Goal: Task Accomplishment & Management: Manage account settings

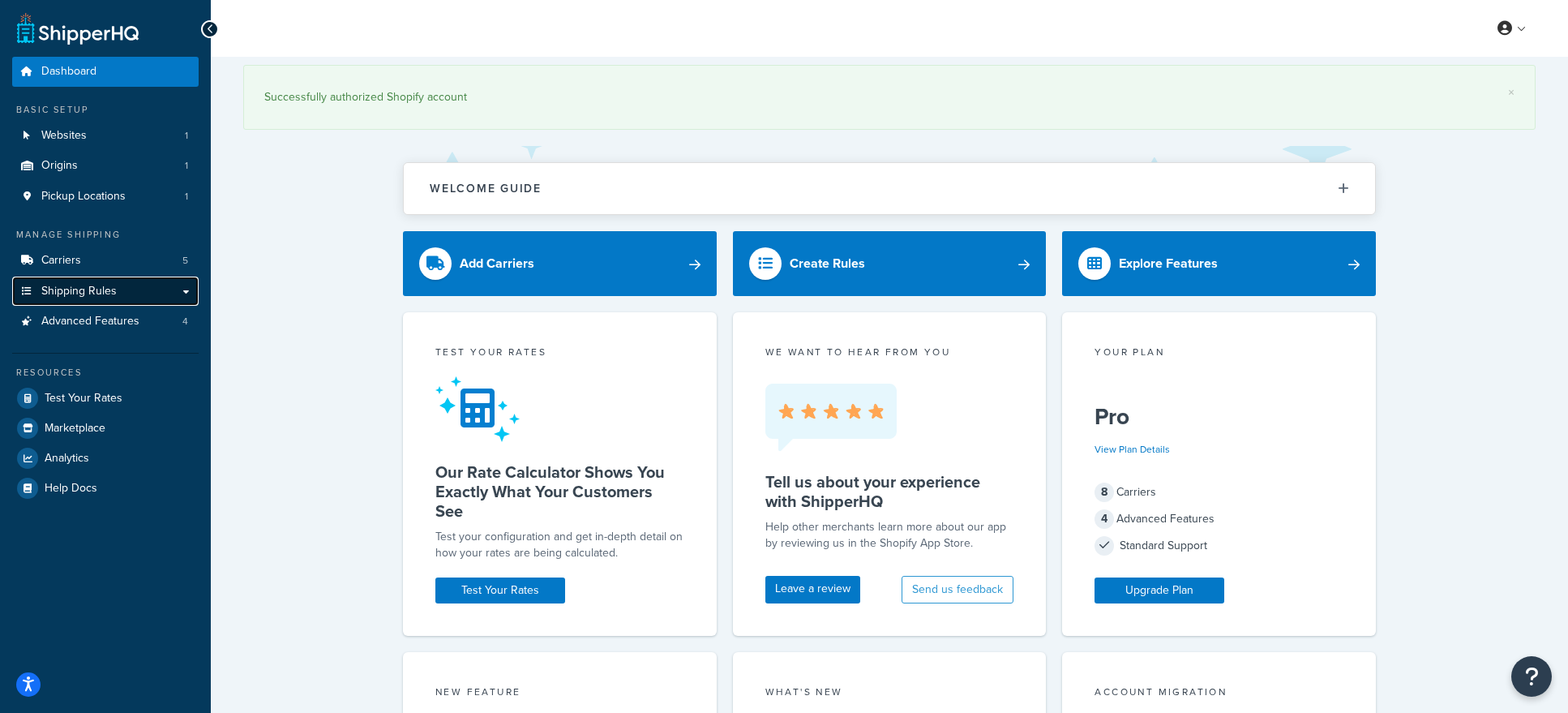
click at [89, 286] on span "Shipping Rules" at bounding box center [79, 291] width 75 height 14
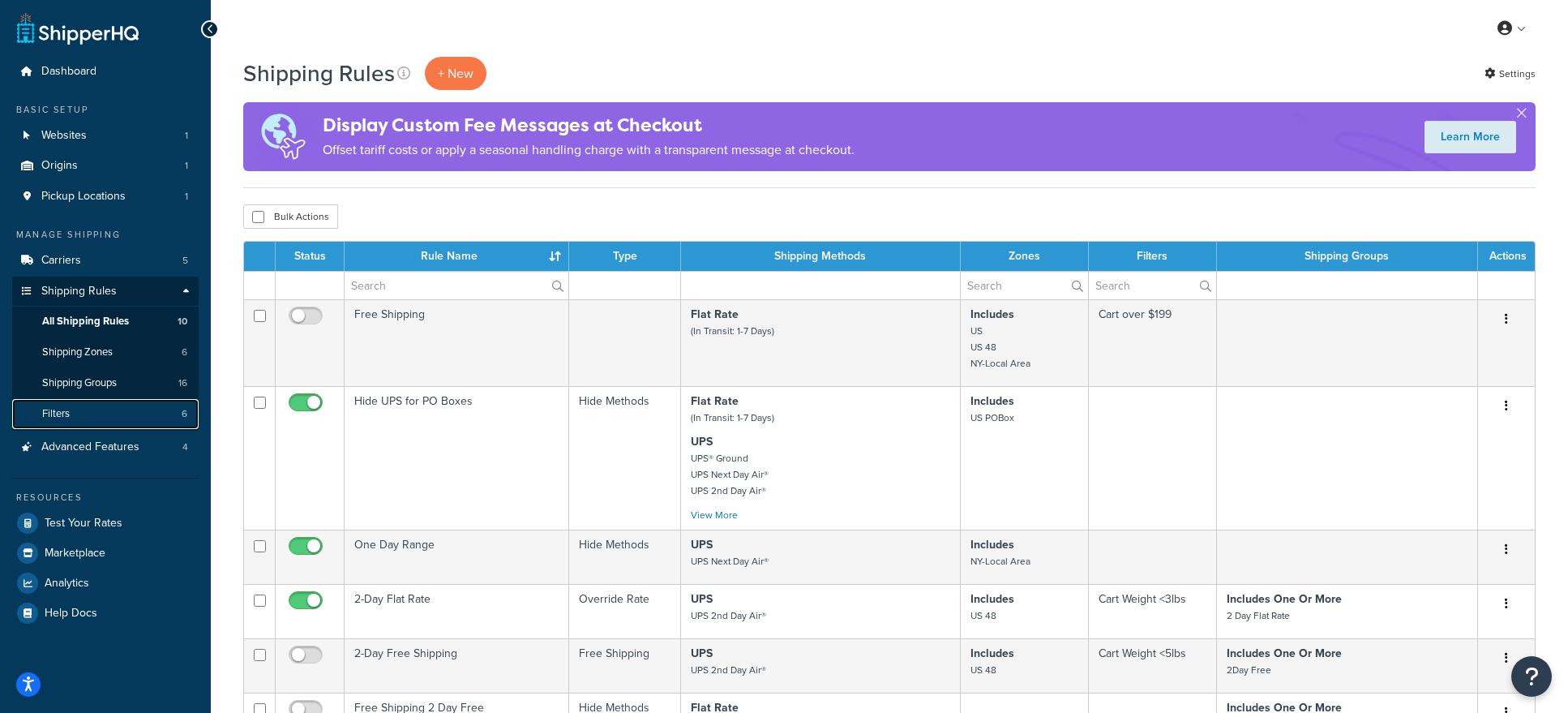
click at [89, 413] on link "Filters 6" at bounding box center [105, 414] width 186 height 30
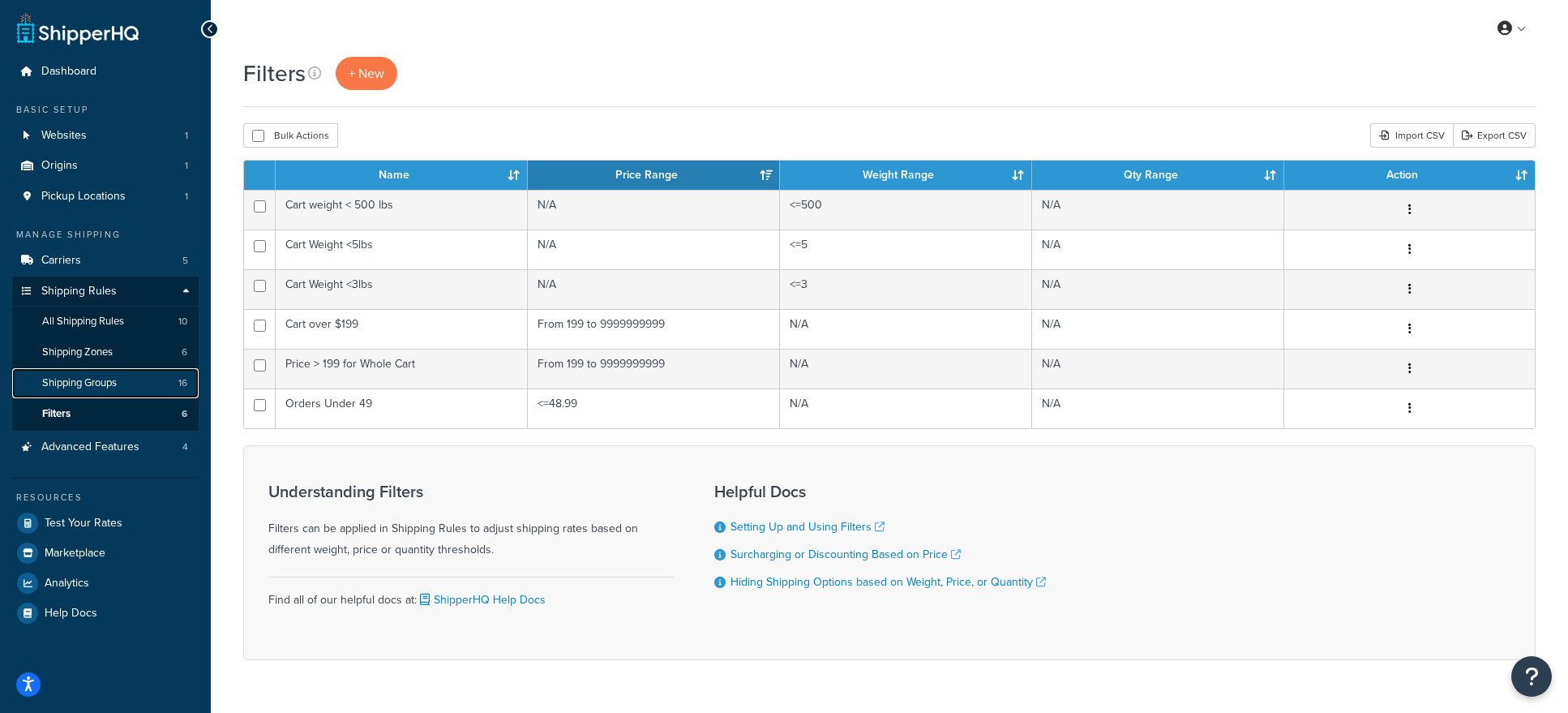
click at [99, 375] on link "Shipping Groups 16" at bounding box center [105, 383] width 186 height 30
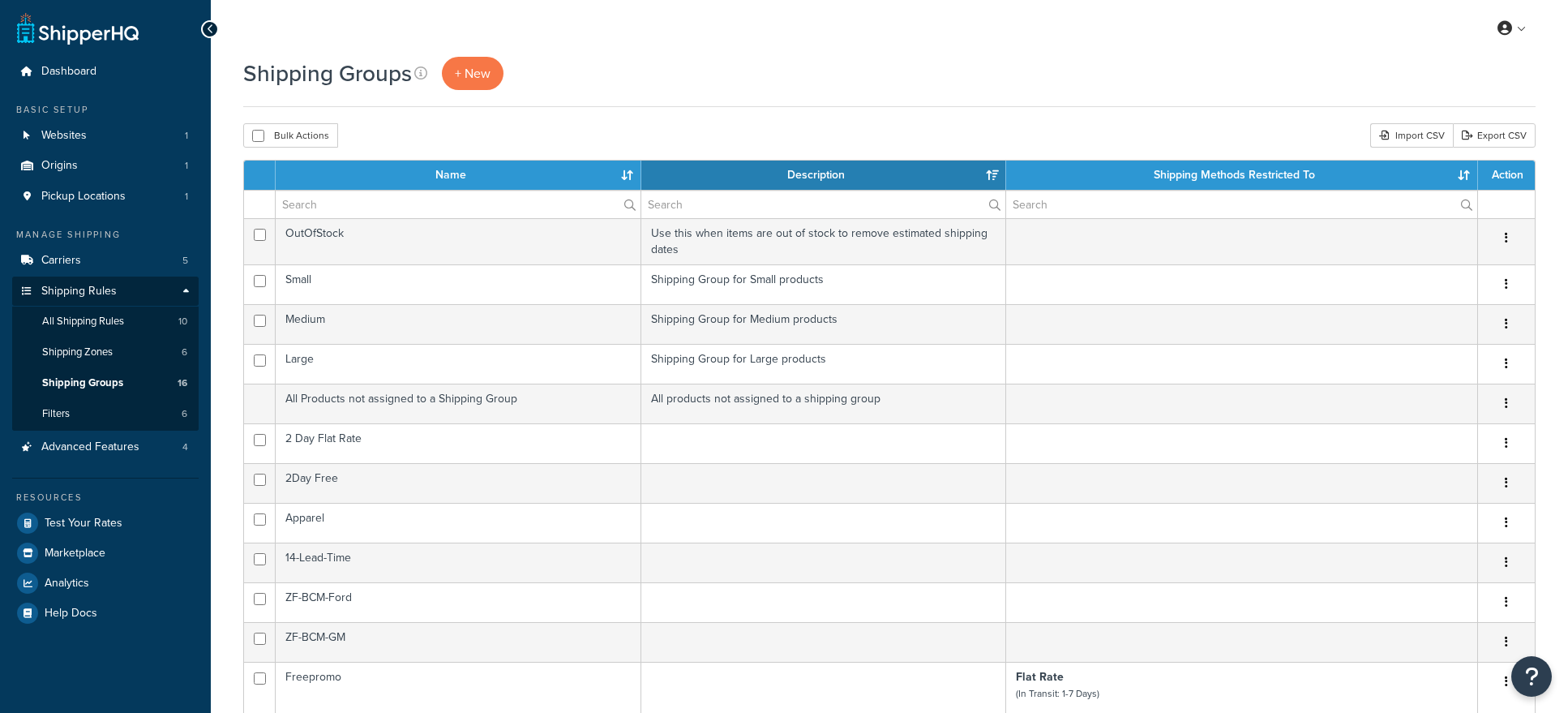
select select "15"
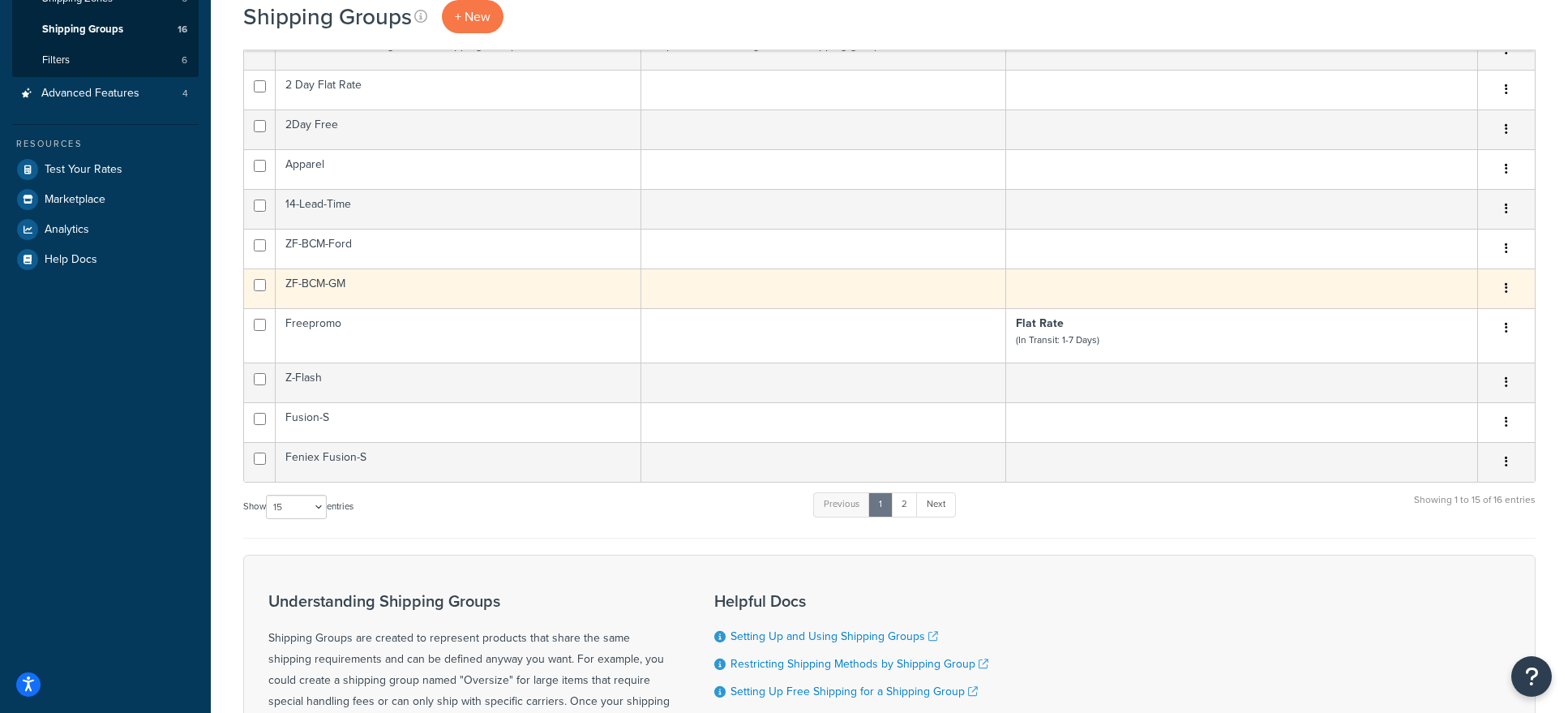
scroll to position [406, 0]
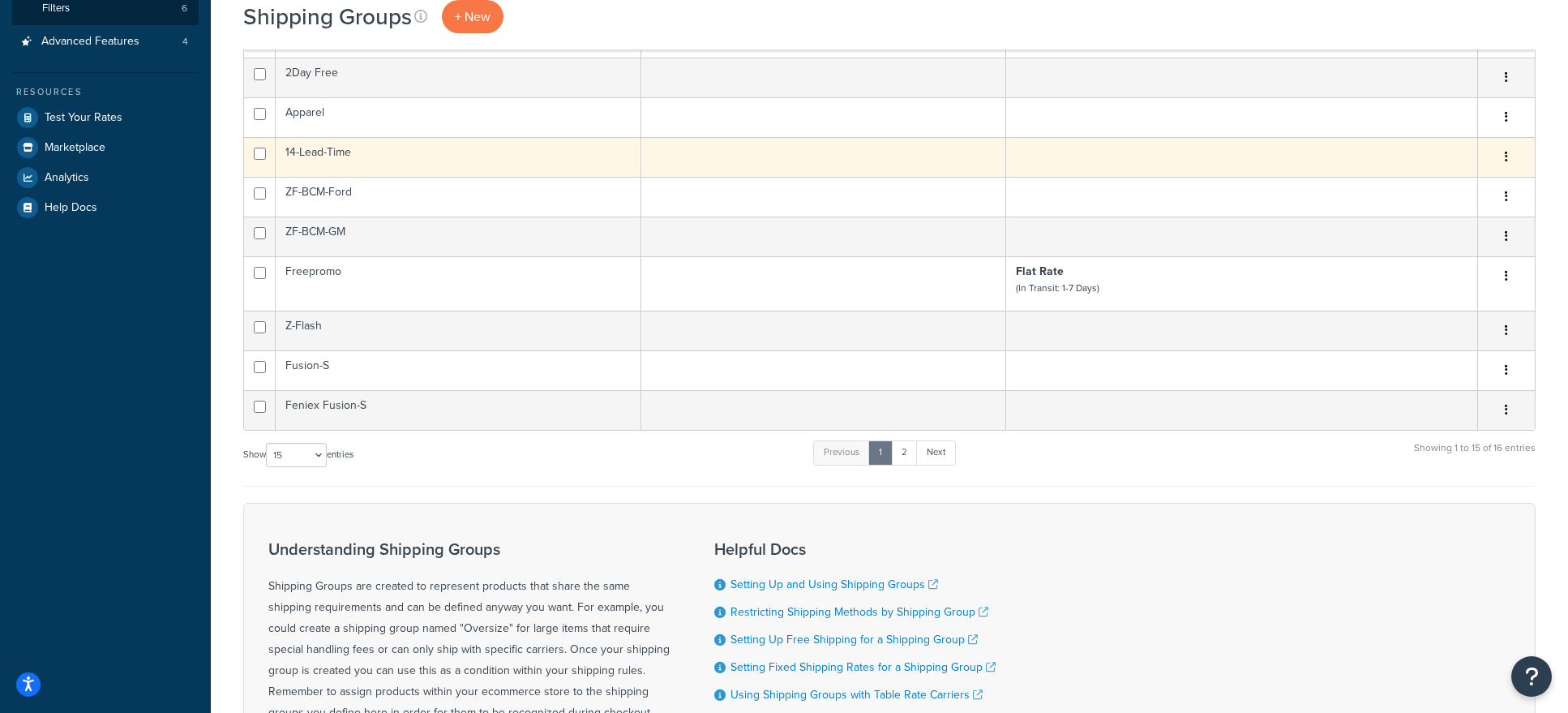
click at [350, 160] on td "14-Lead-Time" at bounding box center [458, 157] width 366 height 40
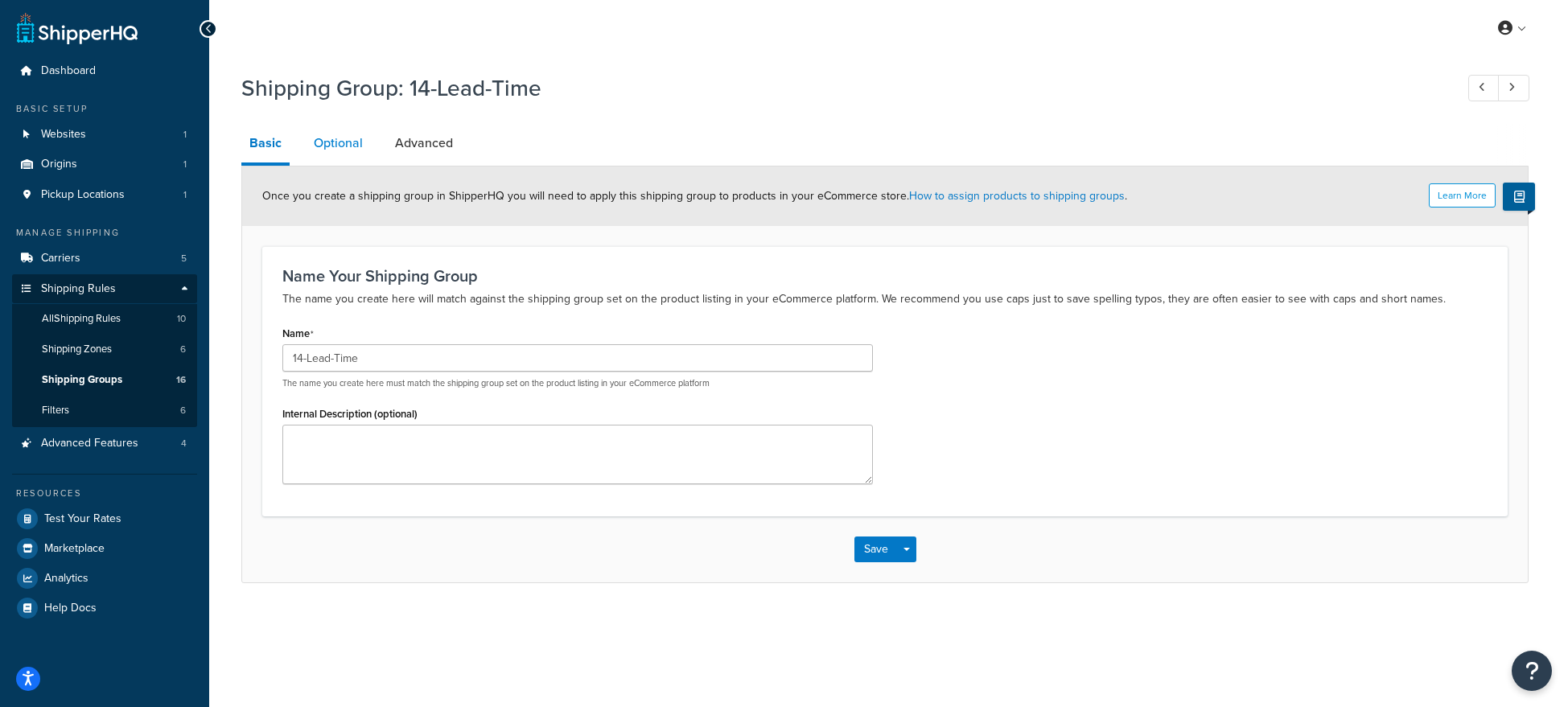
click at [361, 139] on link "Optional" at bounding box center [338, 142] width 65 height 39
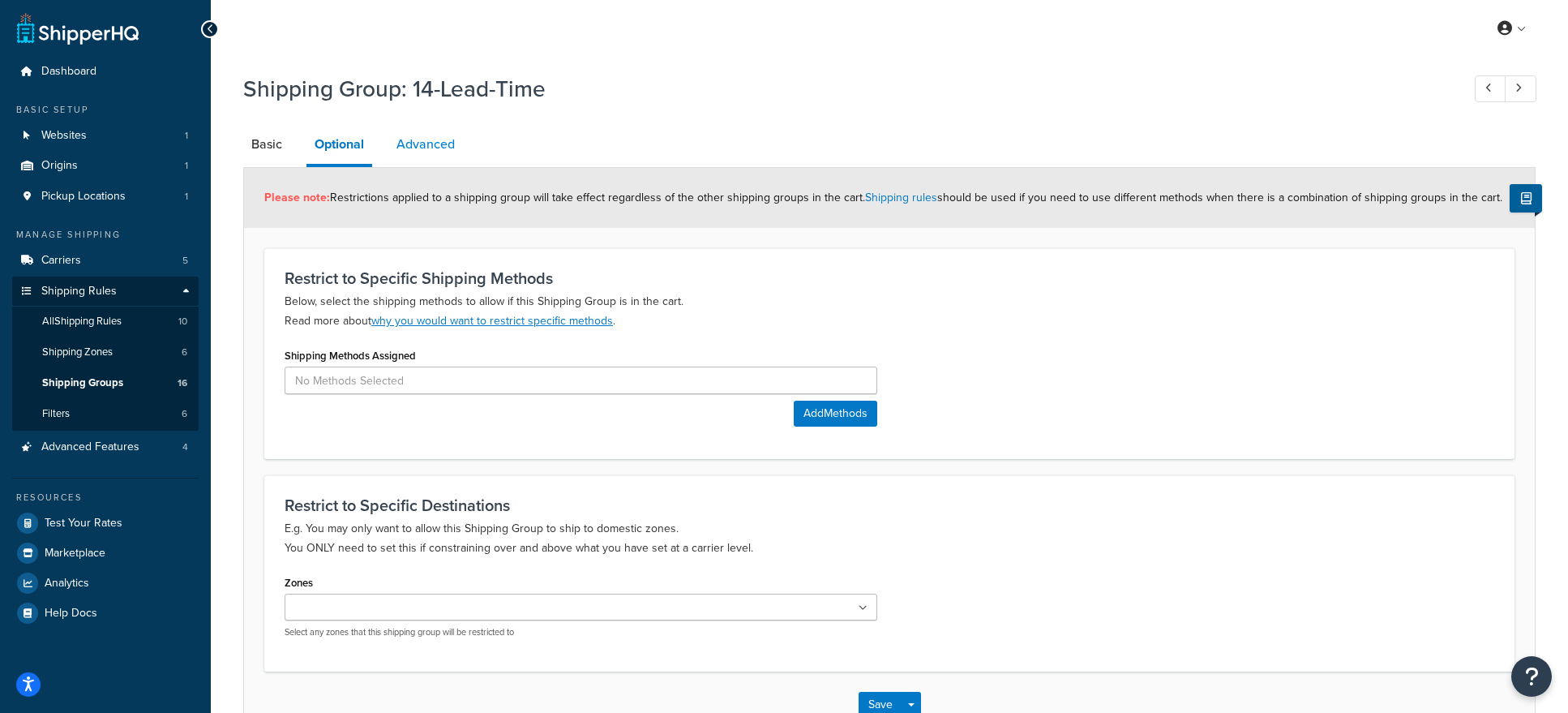
click at [426, 151] on link "Advanced" at bounding box center [425, 144] width 75 height 39
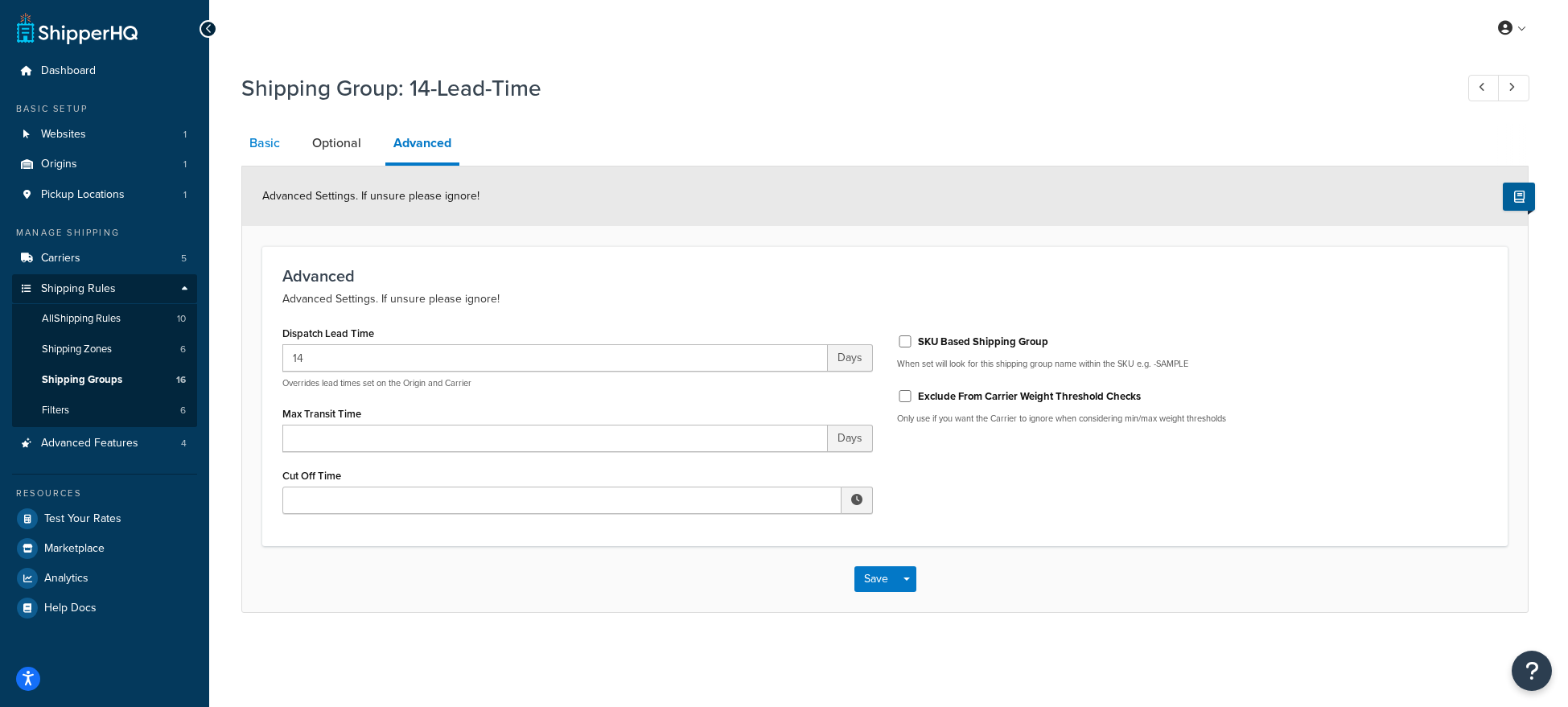
click at [261, 147] on link "Basic" at bounding box center [264, 142] width 47 height 39
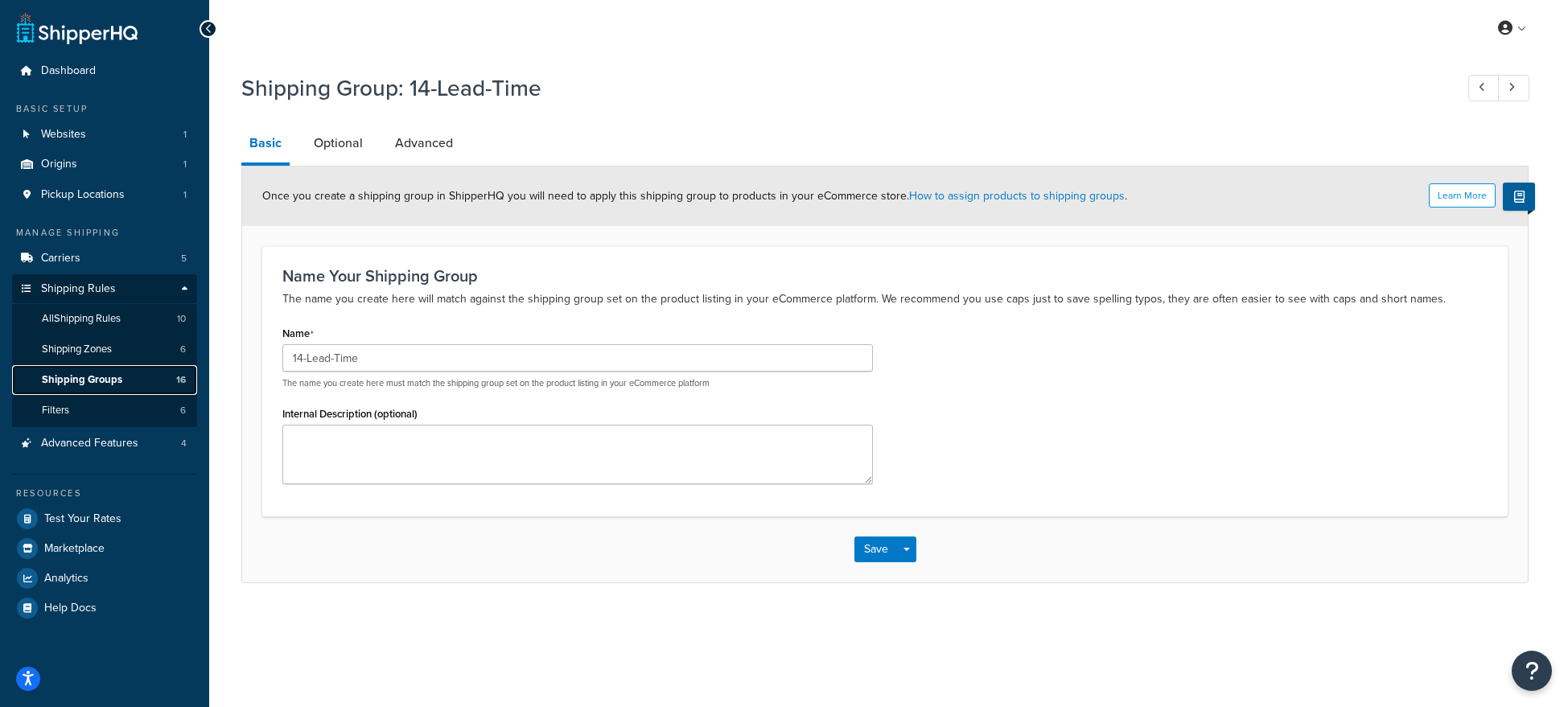
click at [103, 384] on span "Shipping Groups" at bounding box center [82, 380] width 81 height 13
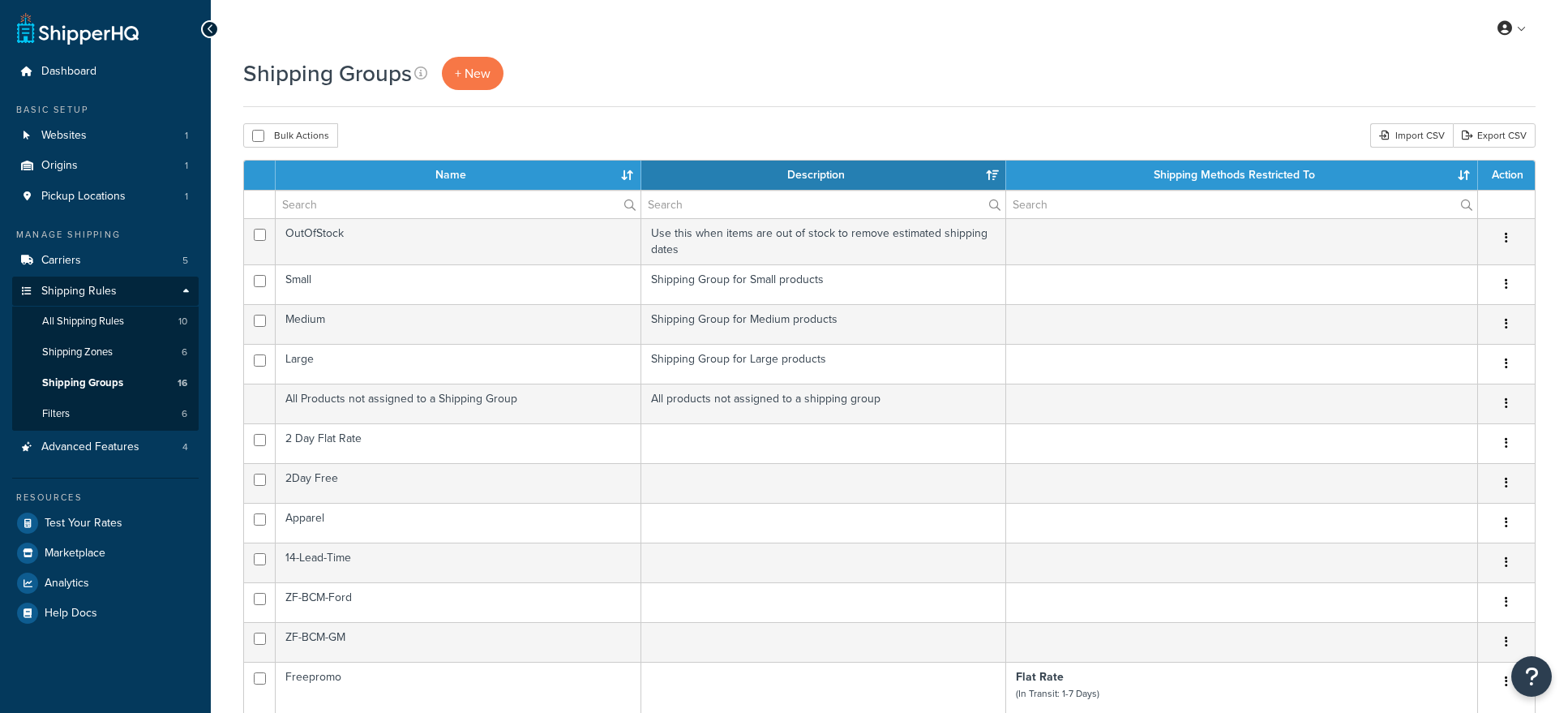
select select "15"
click at [88, 385] on span "Shipping Groups" at bounding box center [83, 383] width 81 height 14
select select "15"
click at [463, 73] on span "+ New" at bounding box center [473, 73] width 36 height 19
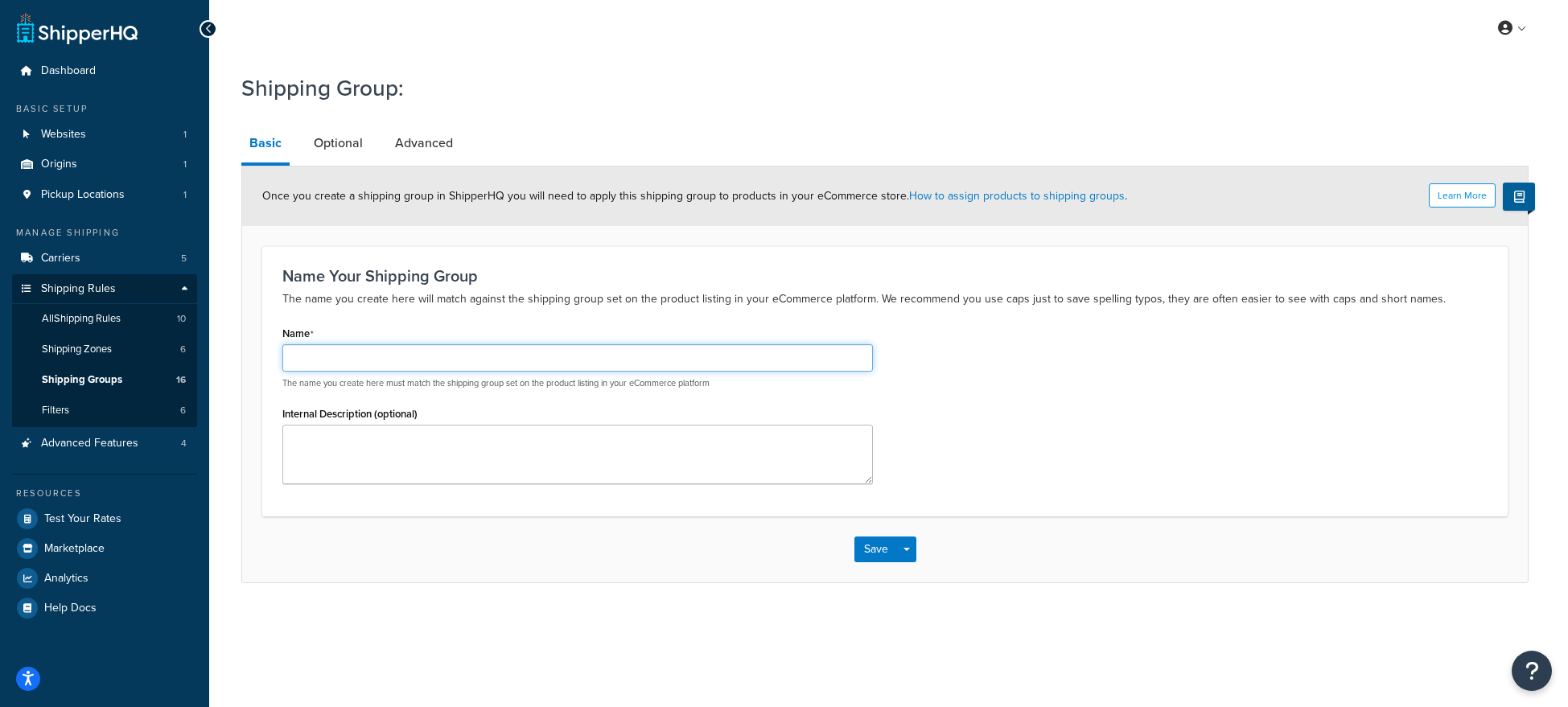
click at [389, 357] on input "Name" at bounding box center [577, 358] width 590 height 28
drag, startPoint x: 375, startPoint y: 358, endPoint x: 222, endPoint y: 355, distance: 153.0
click at [222, 355] on div "Shipping Group: Basic Optional Advanced Learn More Once you create a shipping g…" at bounding box center [888, 344] width 1358 height 559
type input "30-Lead-Time"
click at [430, 148] on link "Advanced" at bounding box center [424, 142] width 74 height 39
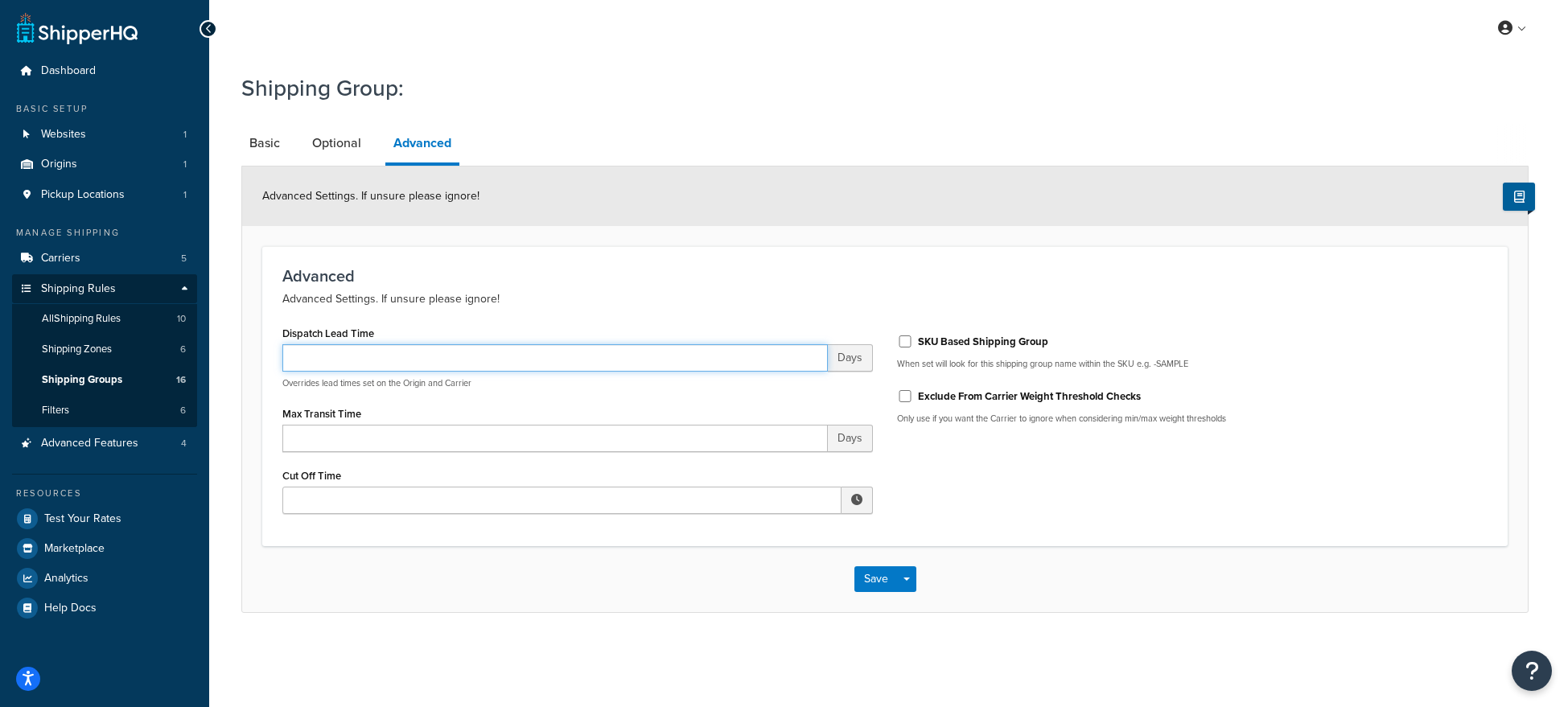
click at [354, 358] on input "Dispatch Lead Time" at bounding box center [555, 358] width 546 height 28
type input "30"
click at [258, 147] on link "Basic" at bounding box center [264, 142] width 47 height 39
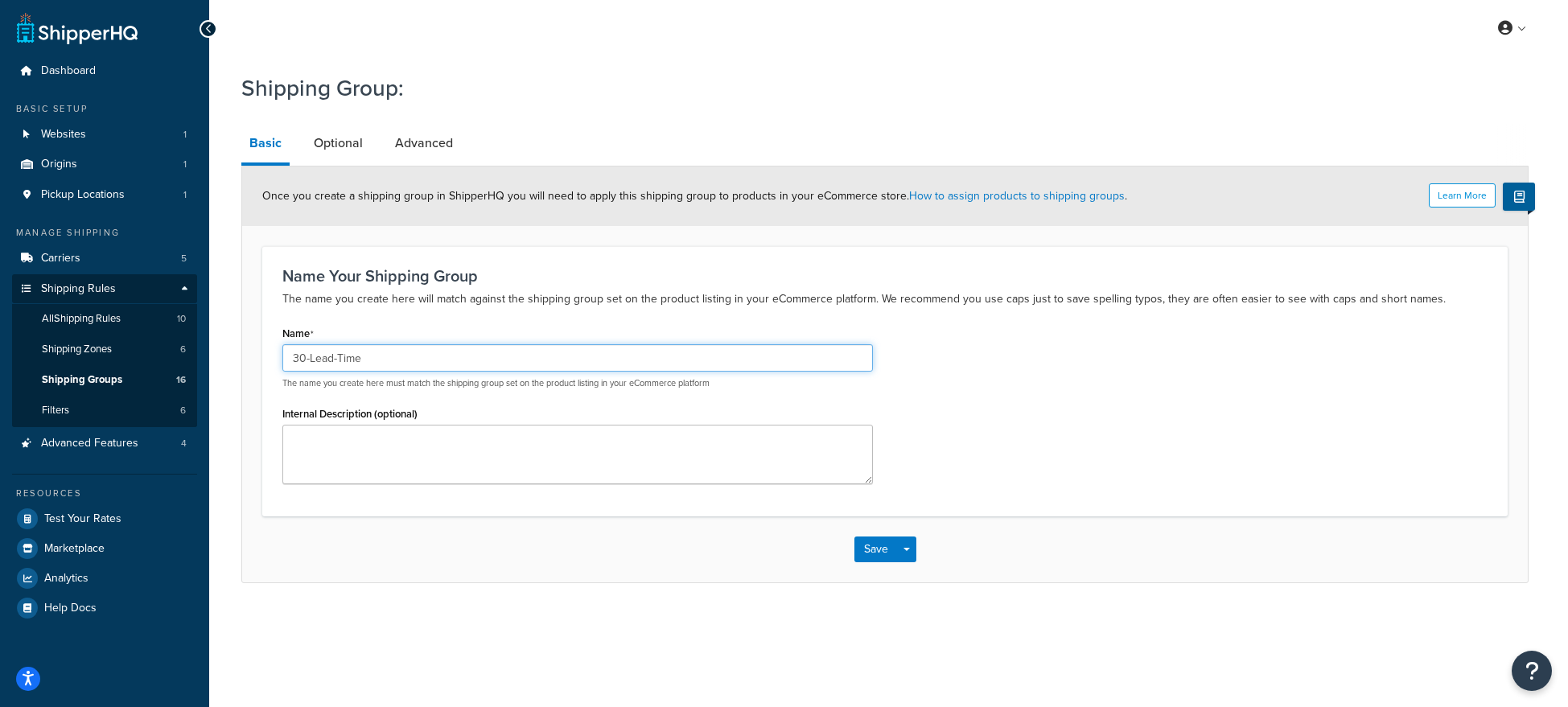
click at [377, 358] on input "30-Lead-Time" at bounding box center [577, 358] width 590 height 28
click at [387, 351] on input "30-Lead-Time" at bounding box center [577, 358] width 590 height 28
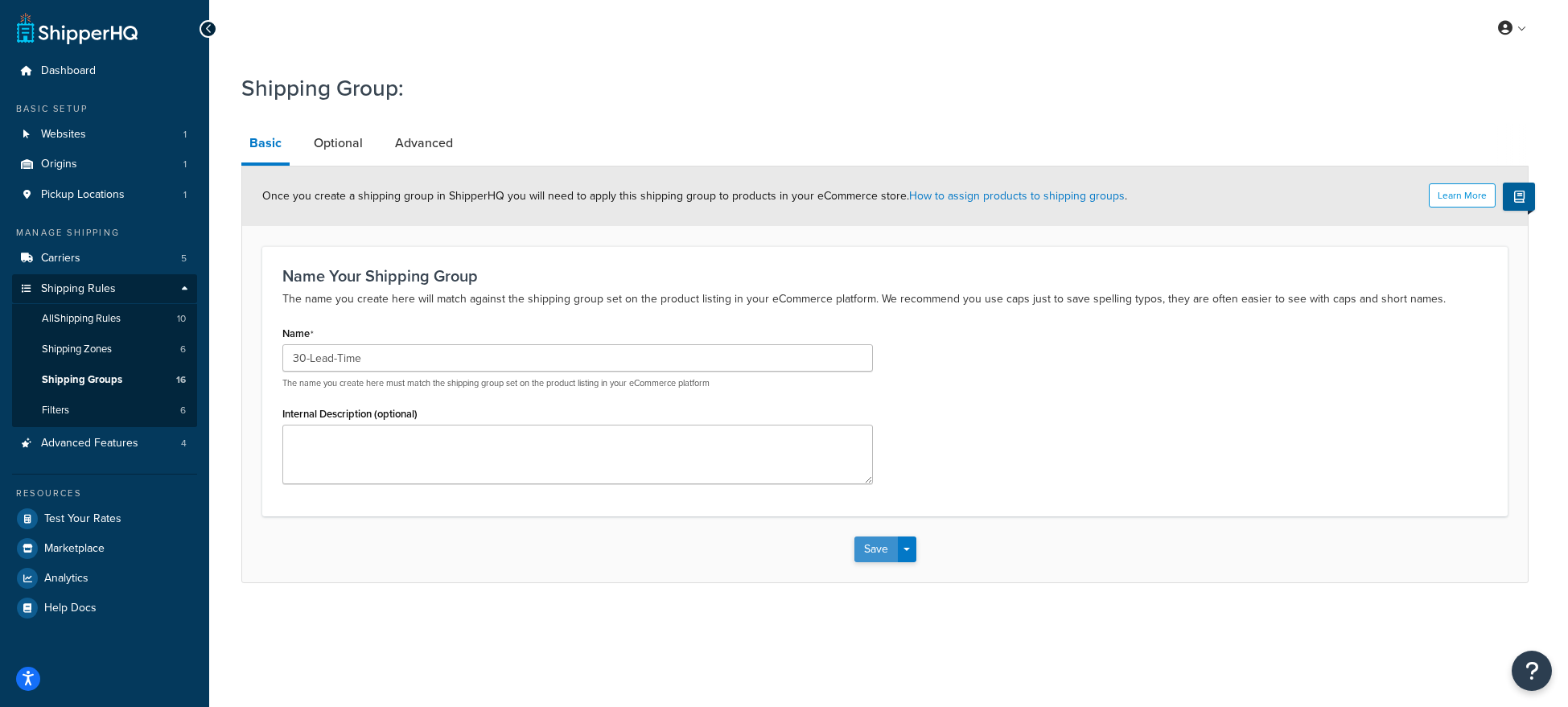
click at [883, 545] on button "Save" at bounding box center [875, 549] width 43 height 26
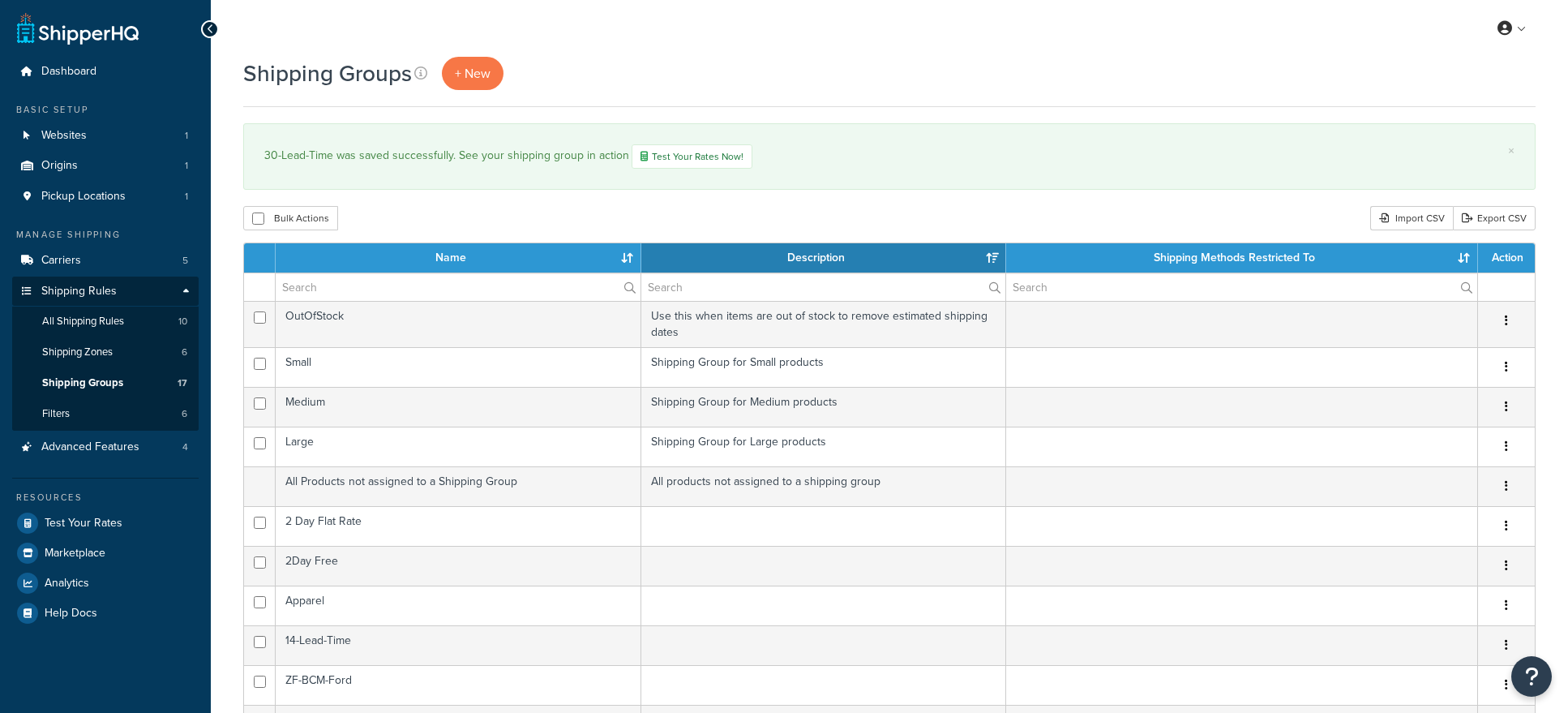
select select "15"
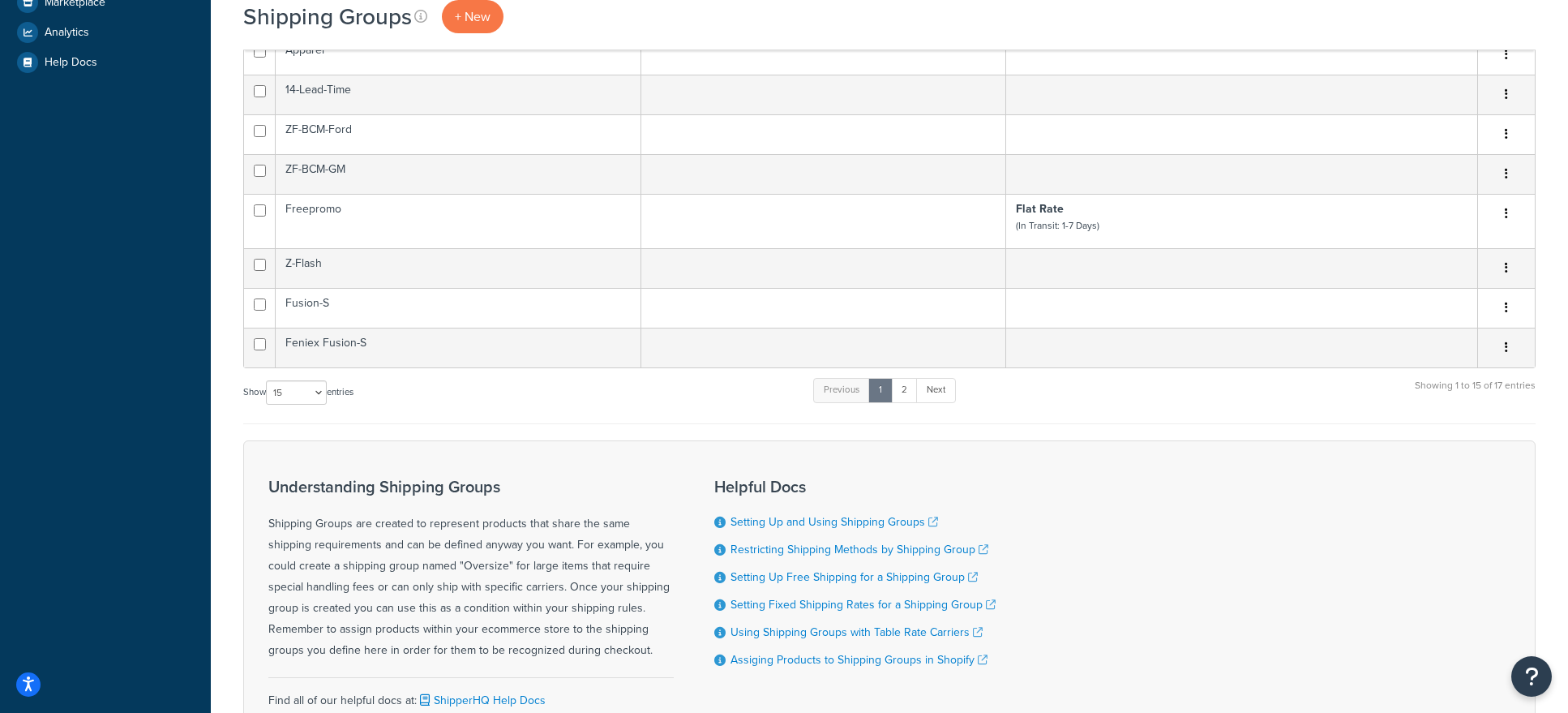
scroll to position [568, 0]
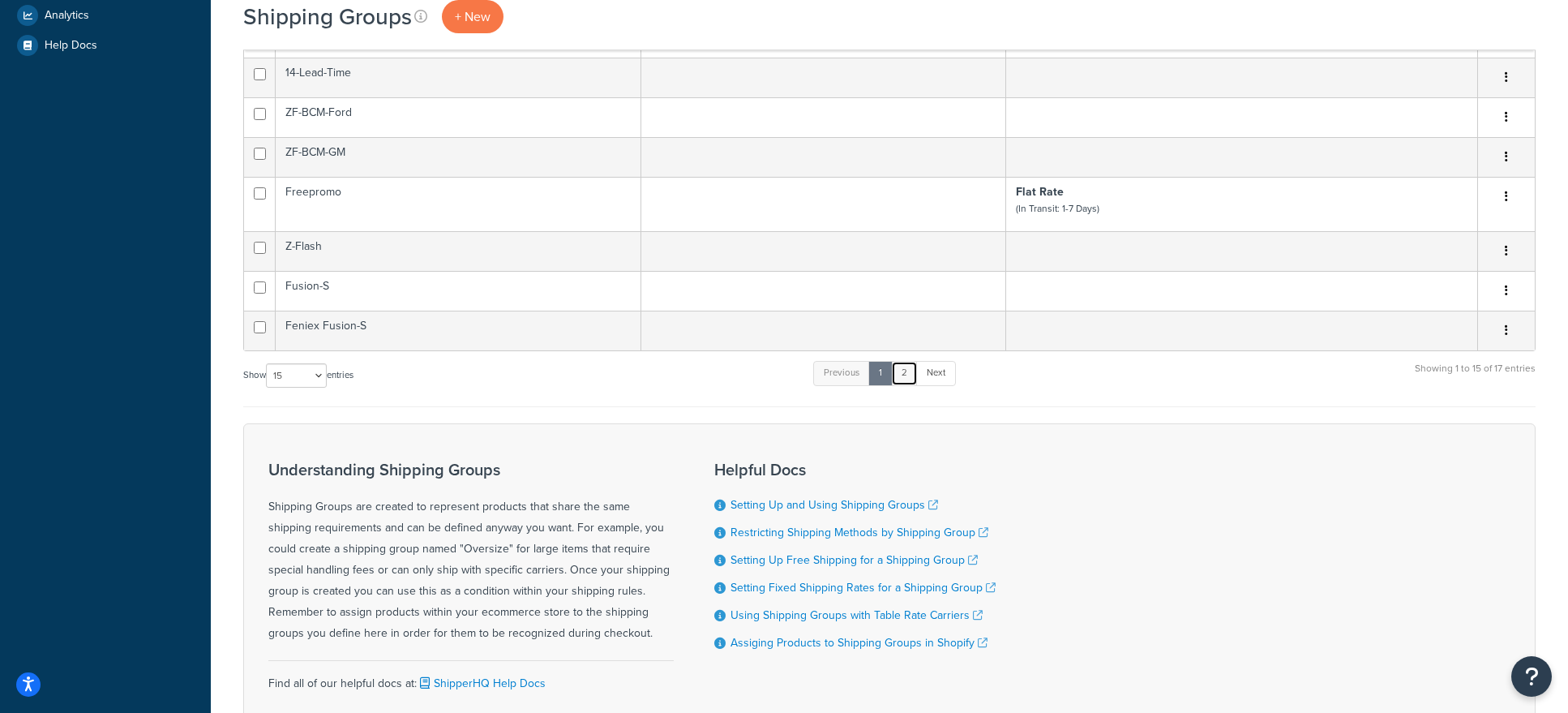
click at [911, 372] on link "2" at bounding box center [905, 373] width 27 height 24
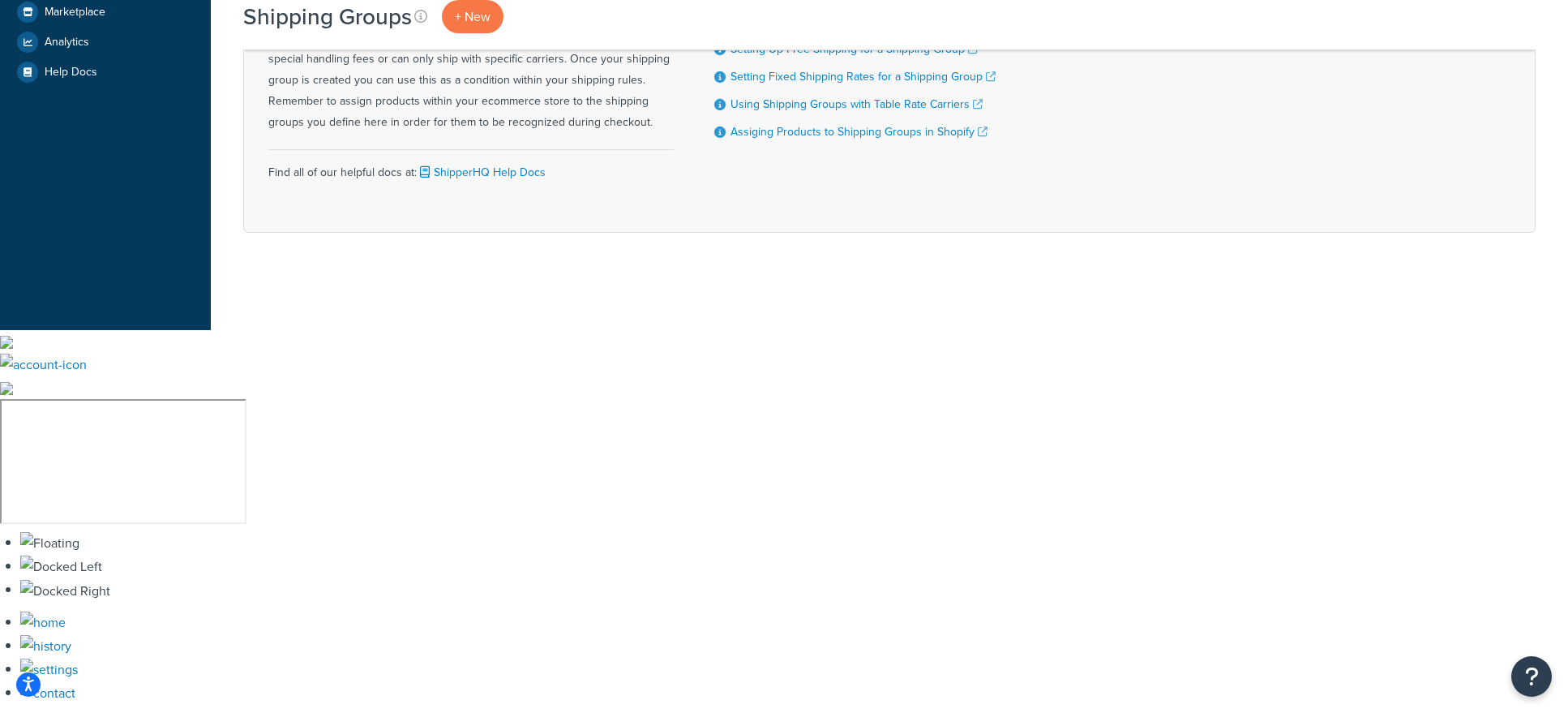
scroll to position [159, 0]
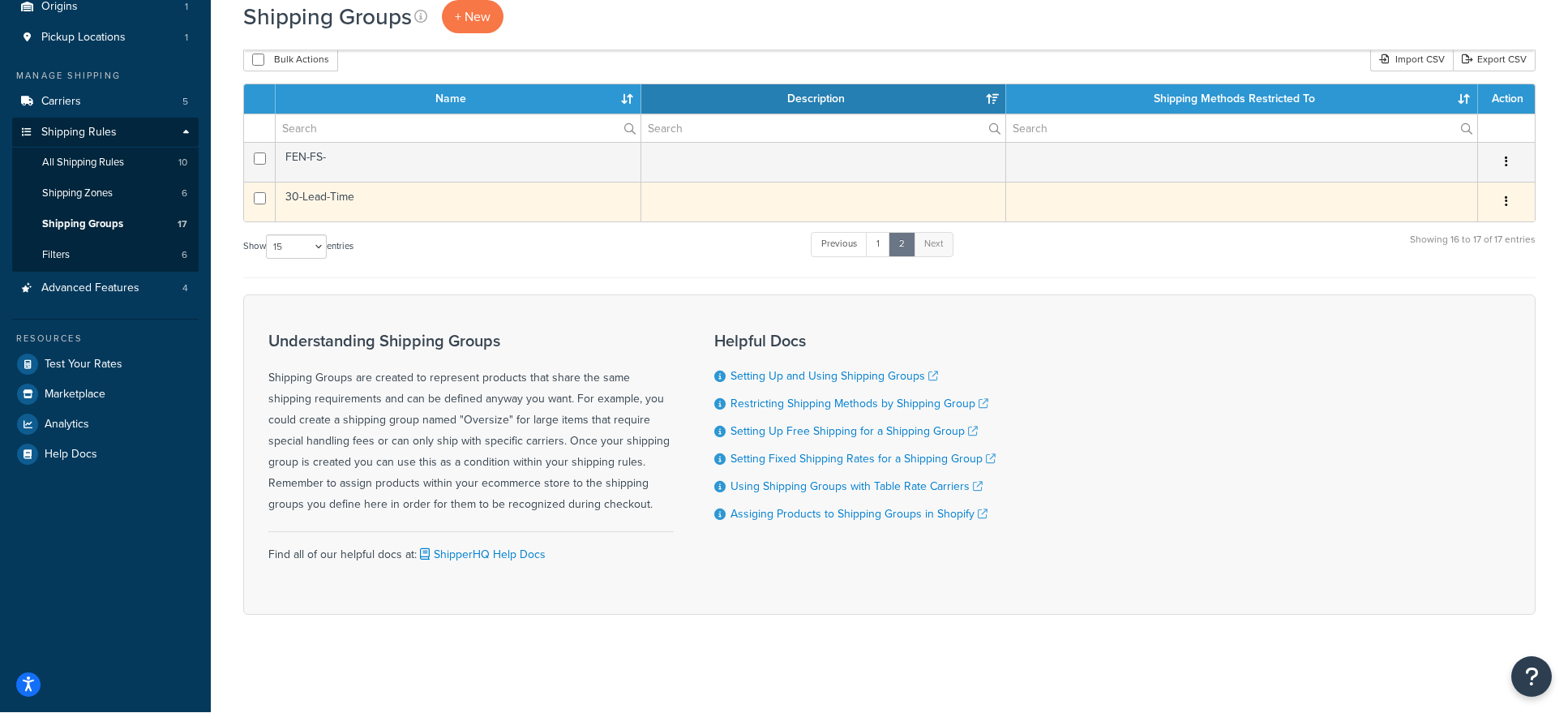
click at [329, 200] on td "30-Lead-Time" at bounding box center [458, 202] width 366 height 40
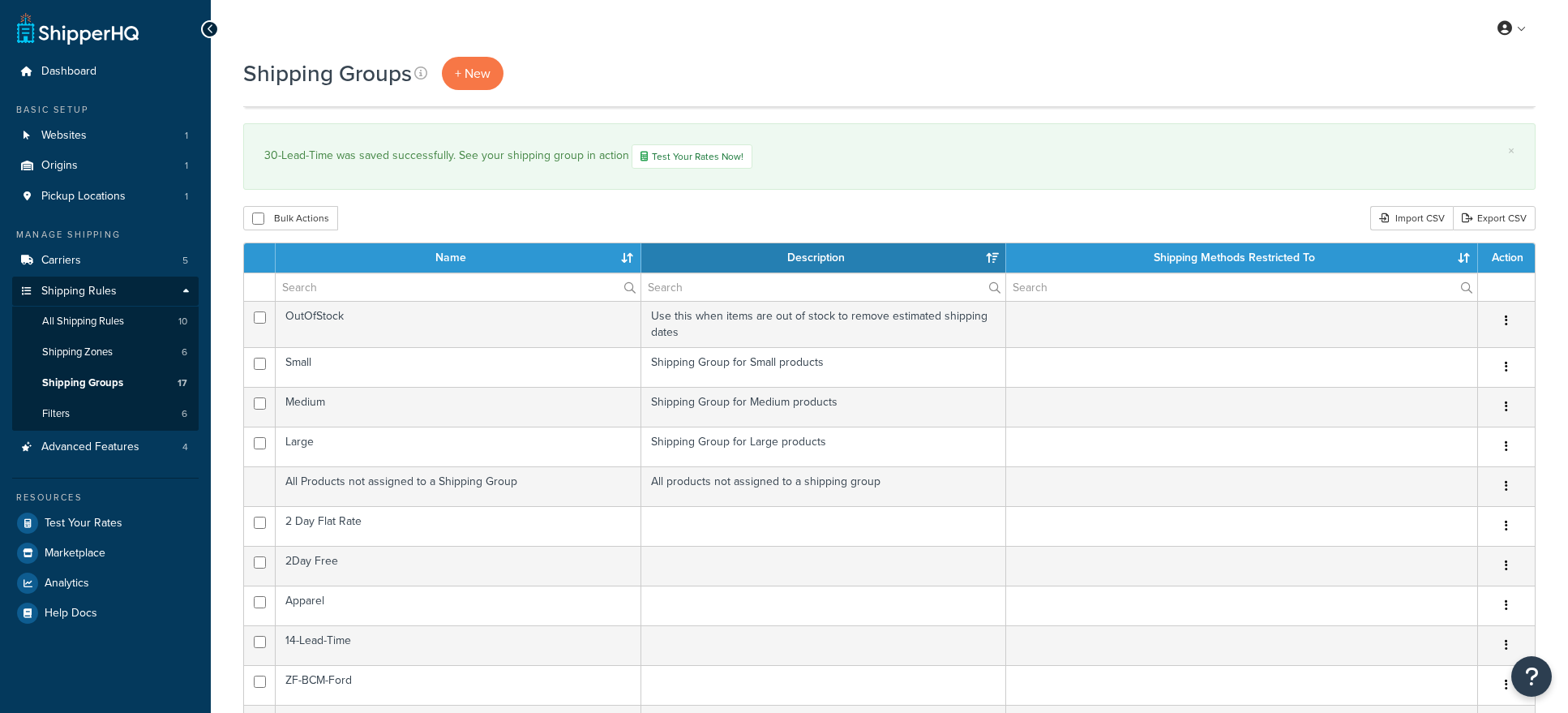
select select "15"
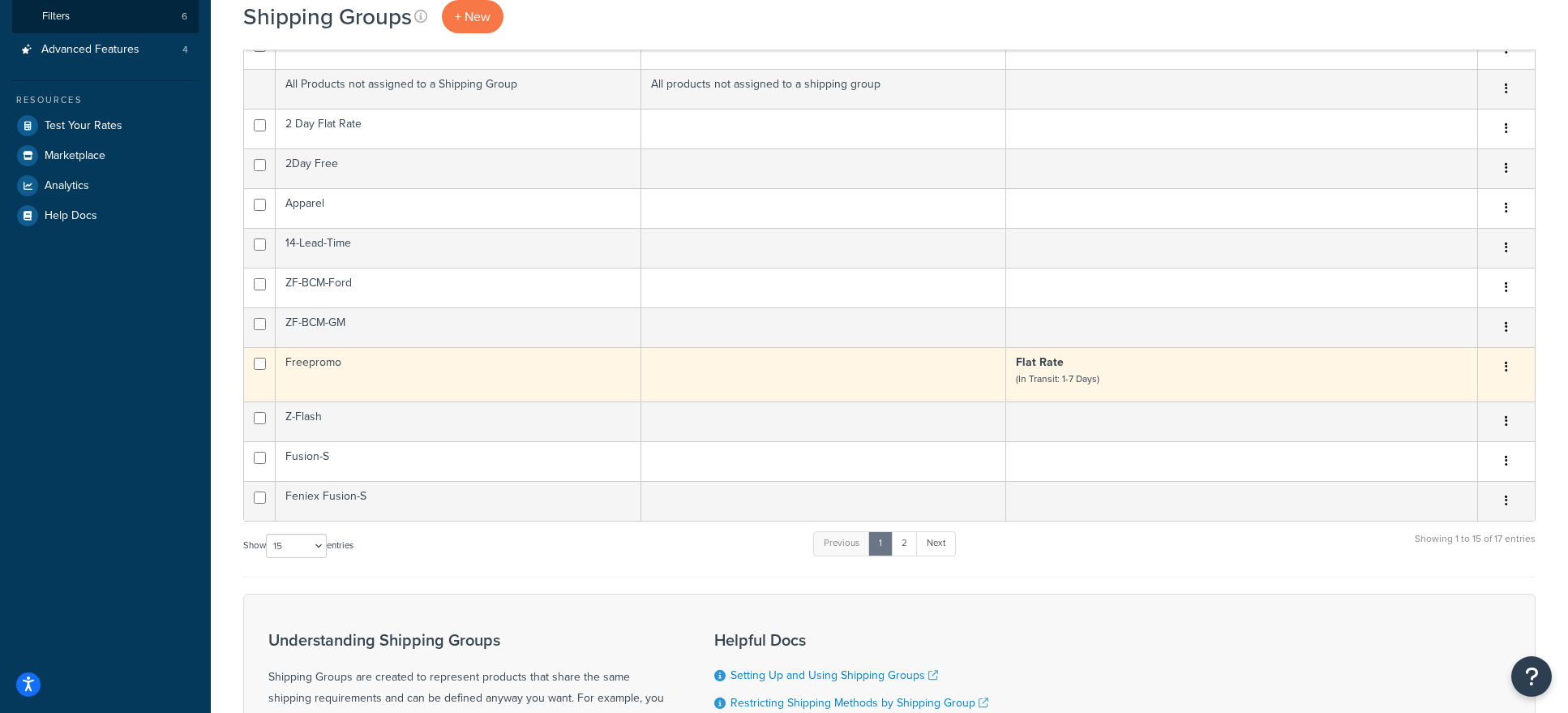
scroll to position [402, 0]
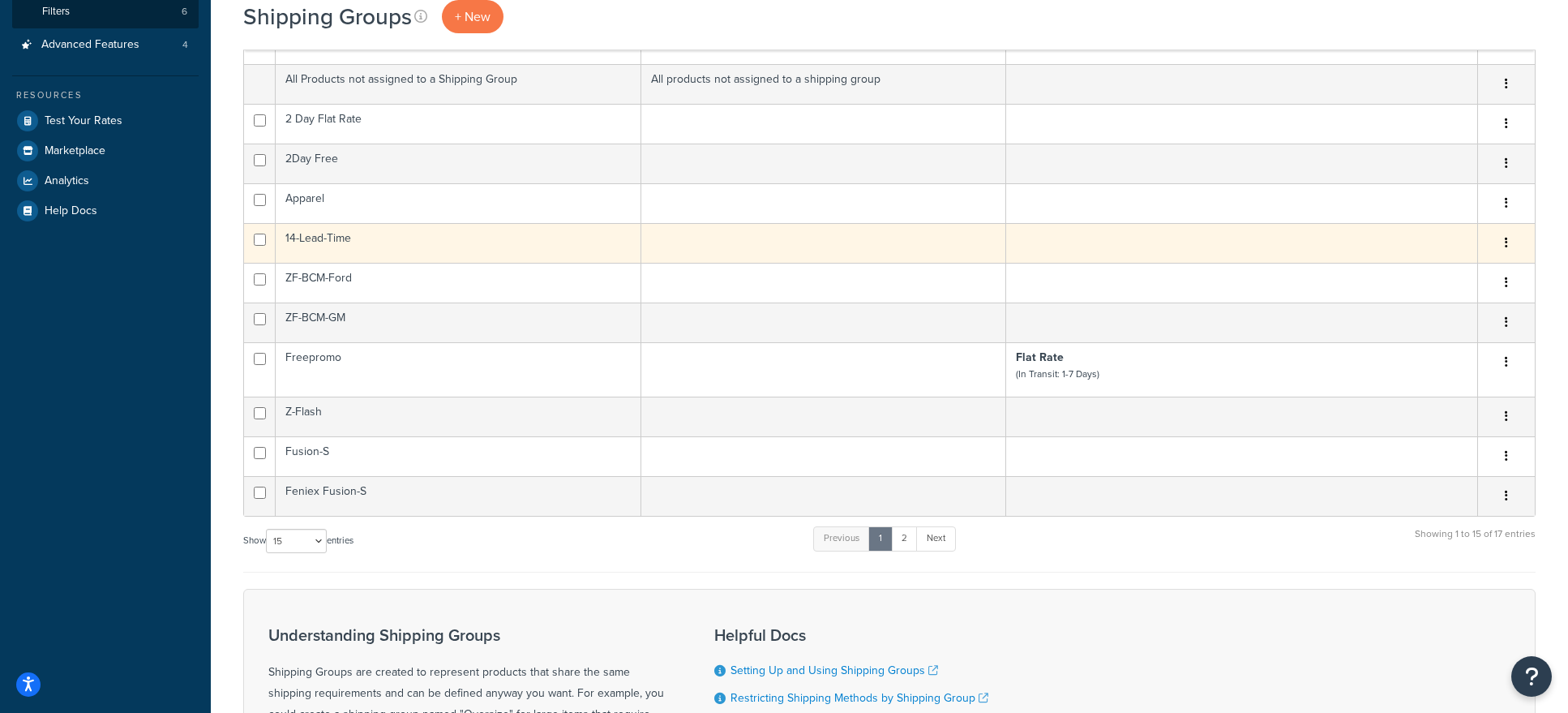
click at [337, 244] on td "14-Lead-Time" at bounding box center [458, 243] width 366 height 40
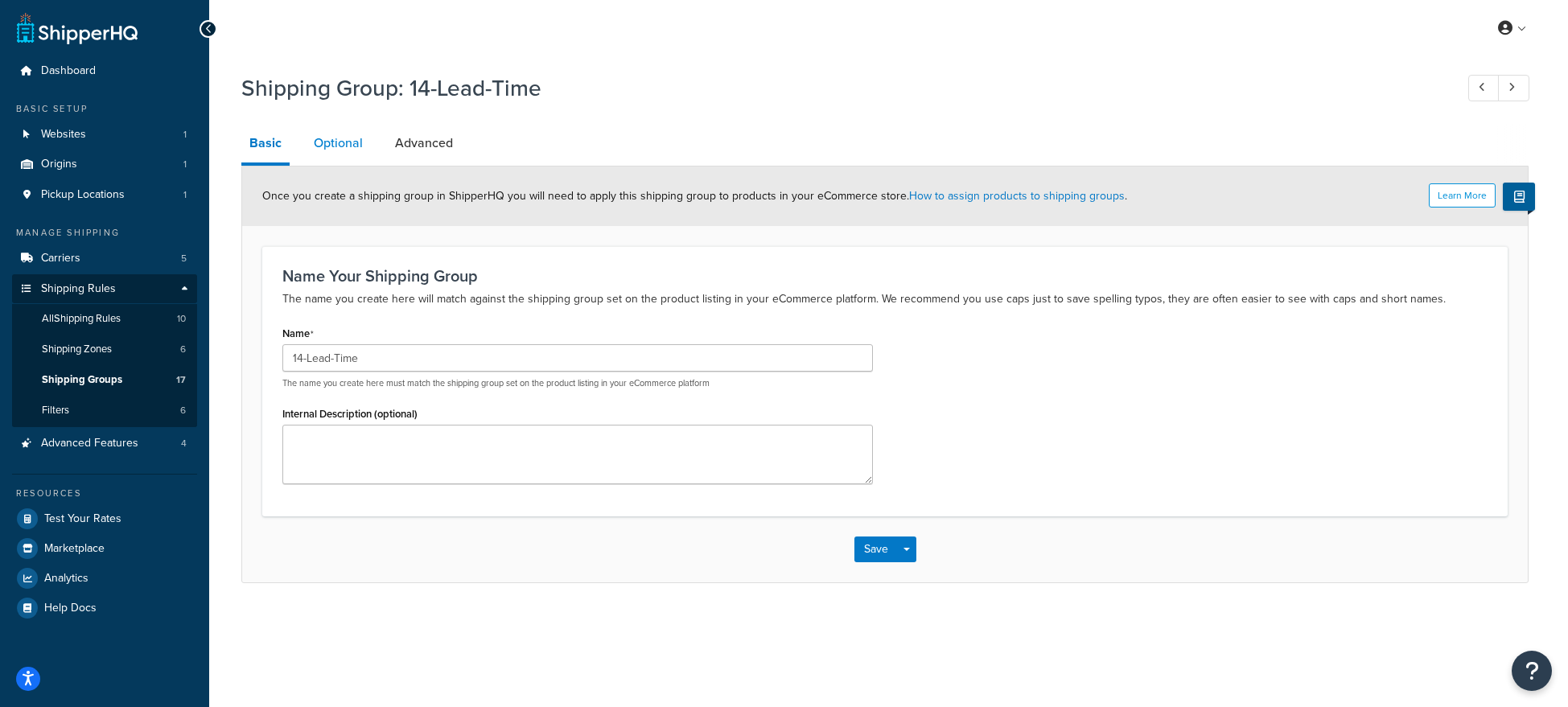
click at [322, 141] on link "Optional" at bounding box center [338, 142] width 65 height 39
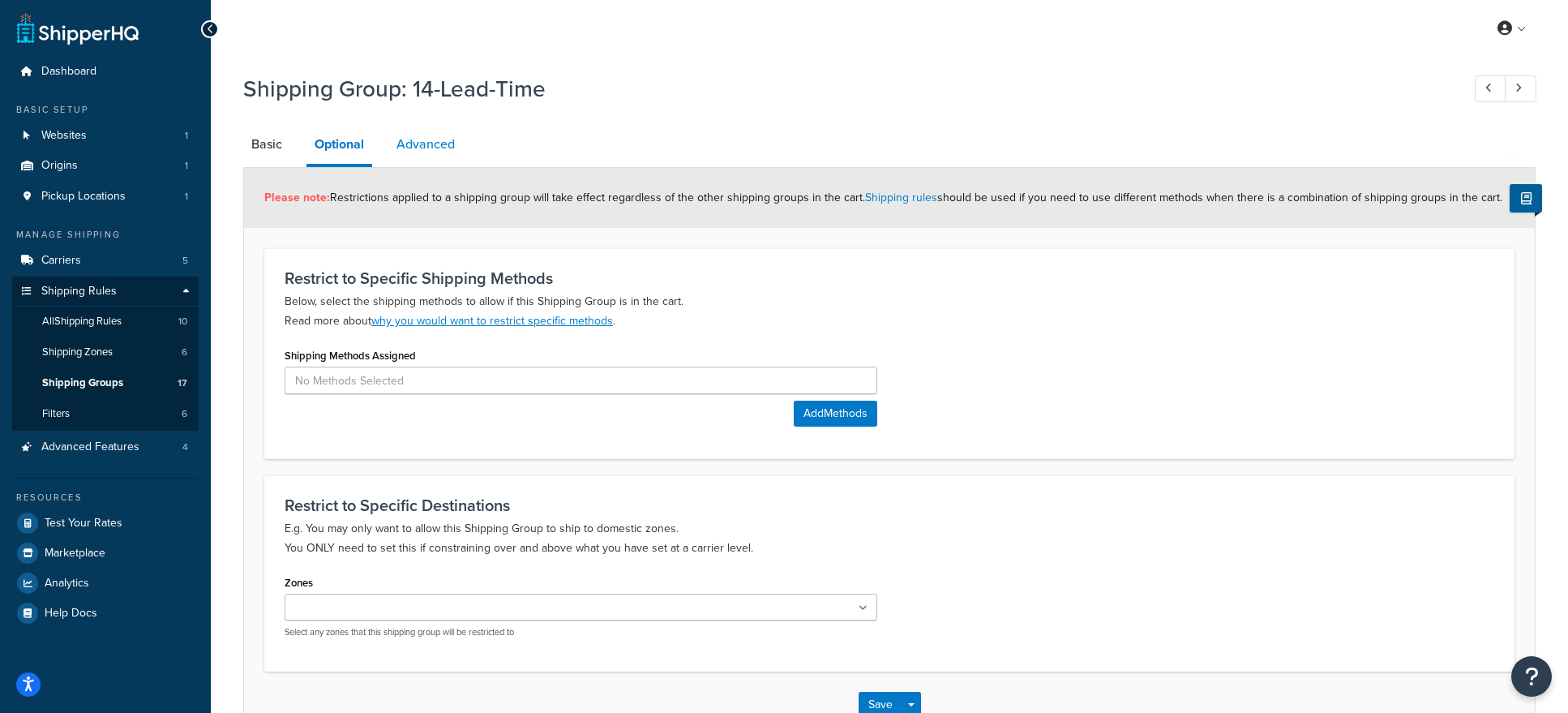
click at [440, 139] on link "Advanced" at bounding box center [425, 144] width 75 height 39
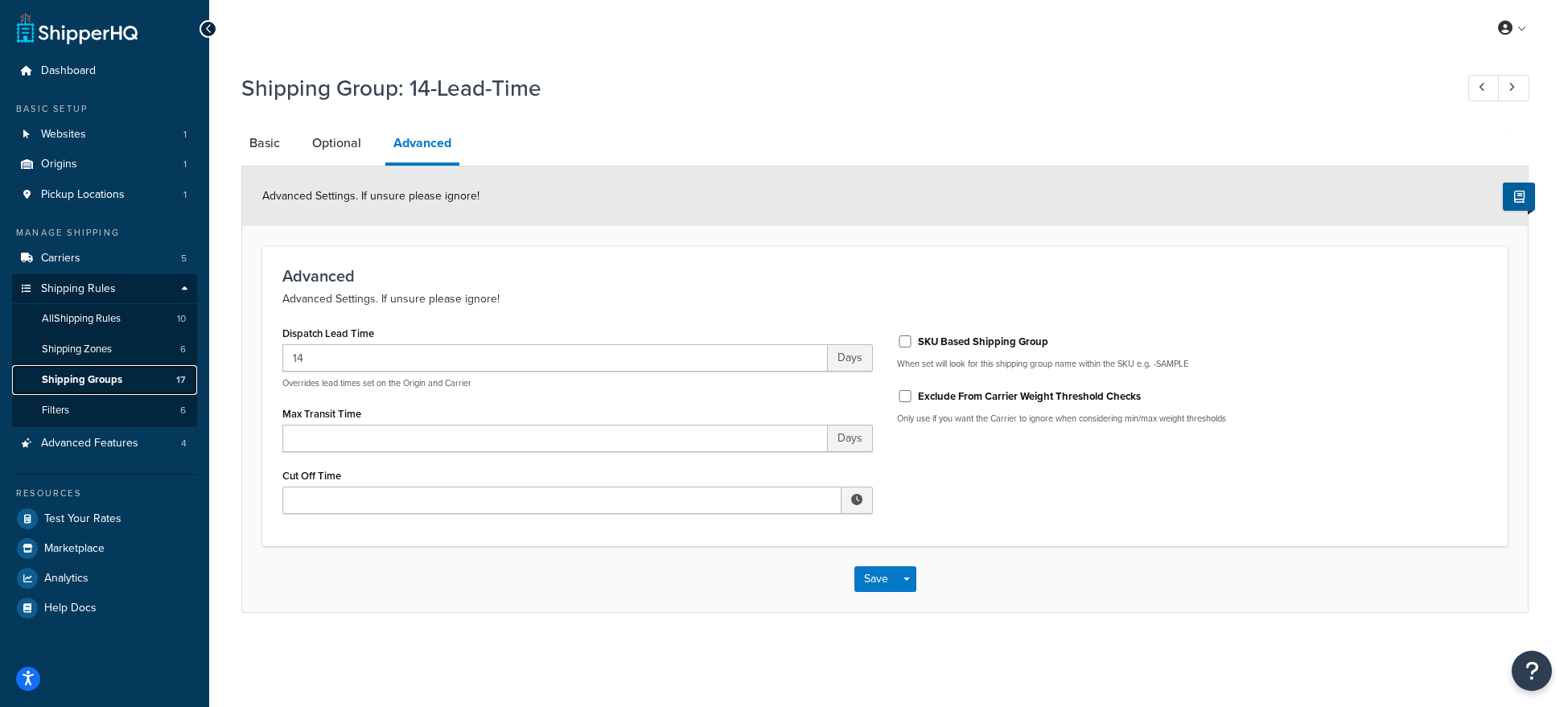
click at [99, 384] on span "Shipping Groups" at bounding box center [82, 380] width 81 height 13
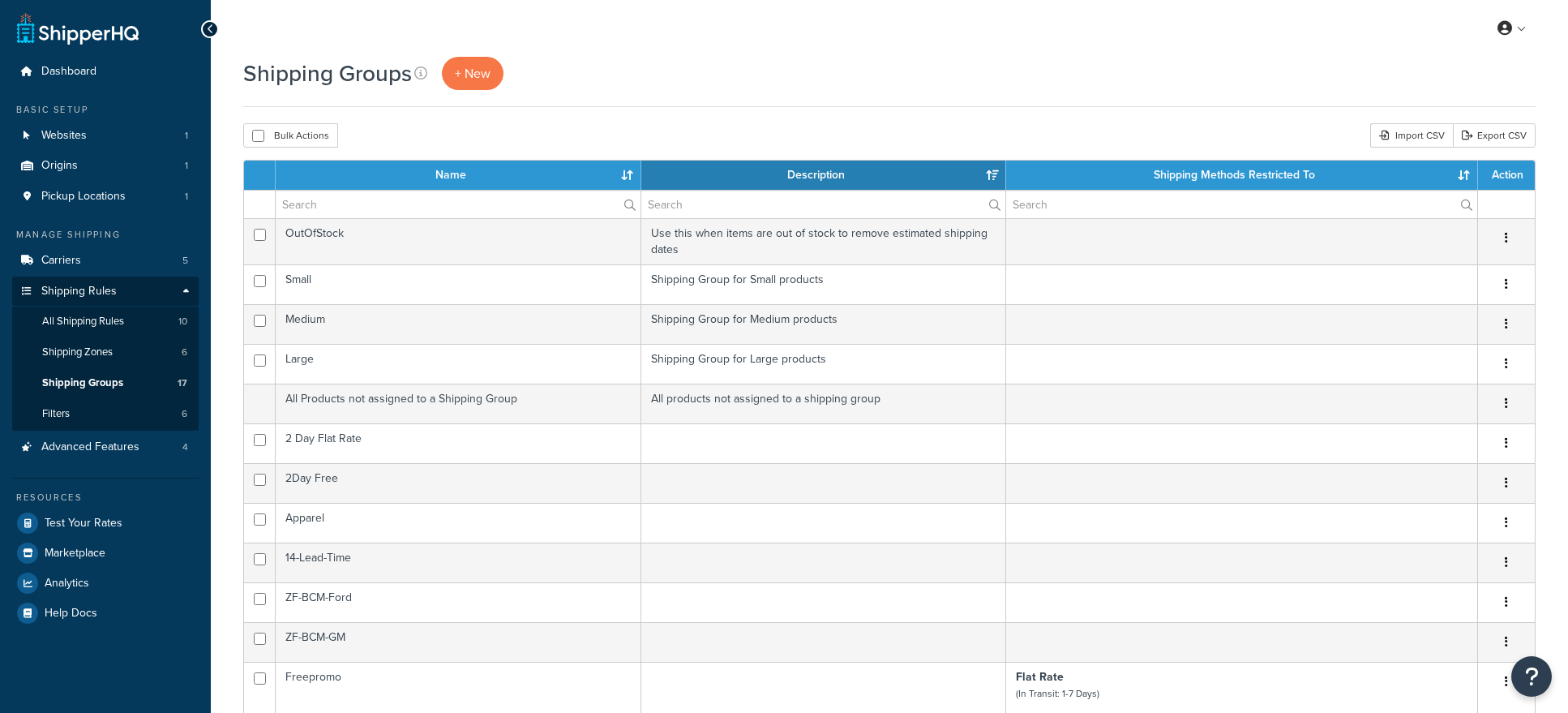
select select "15"
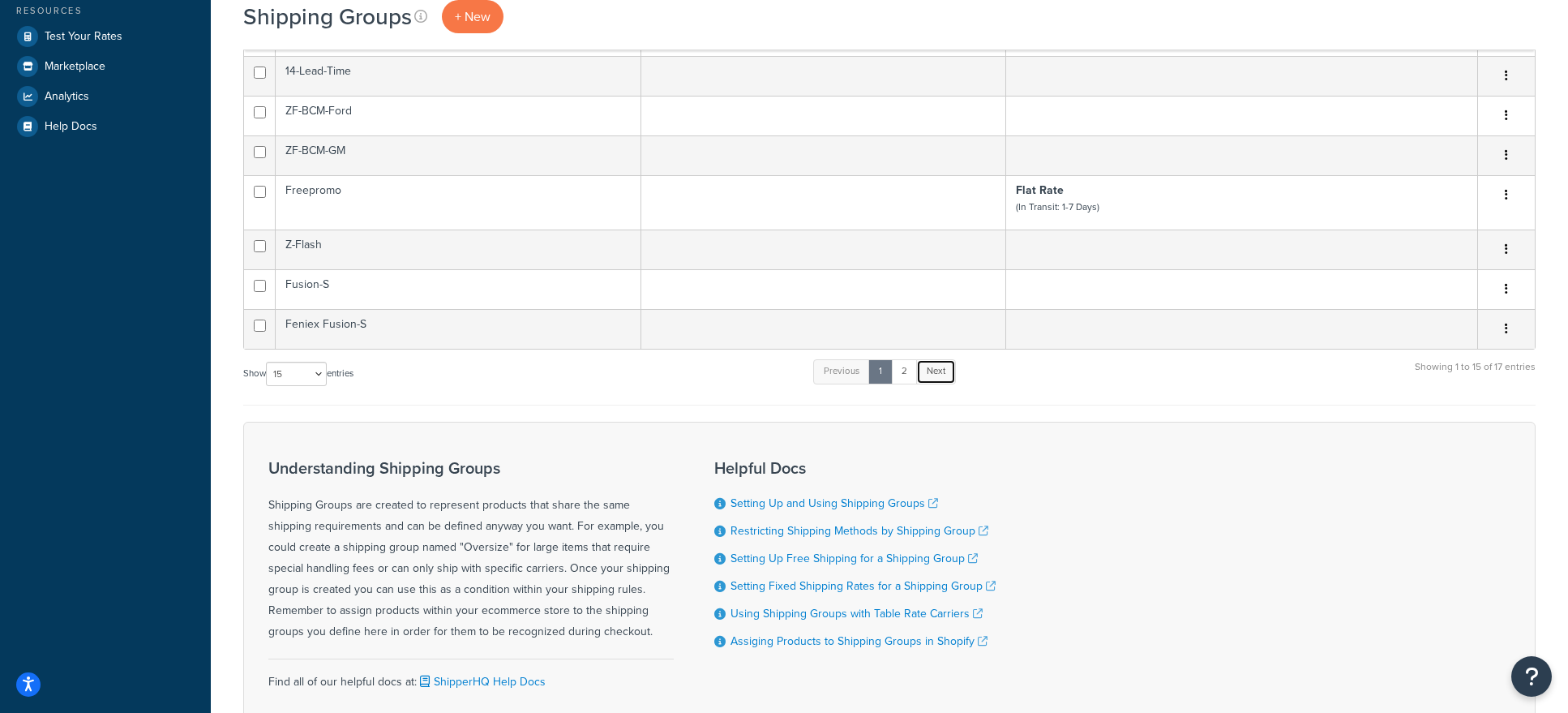
click at [931, 366] on link "Next" at bounding box center [937, 371] width 40 height 24
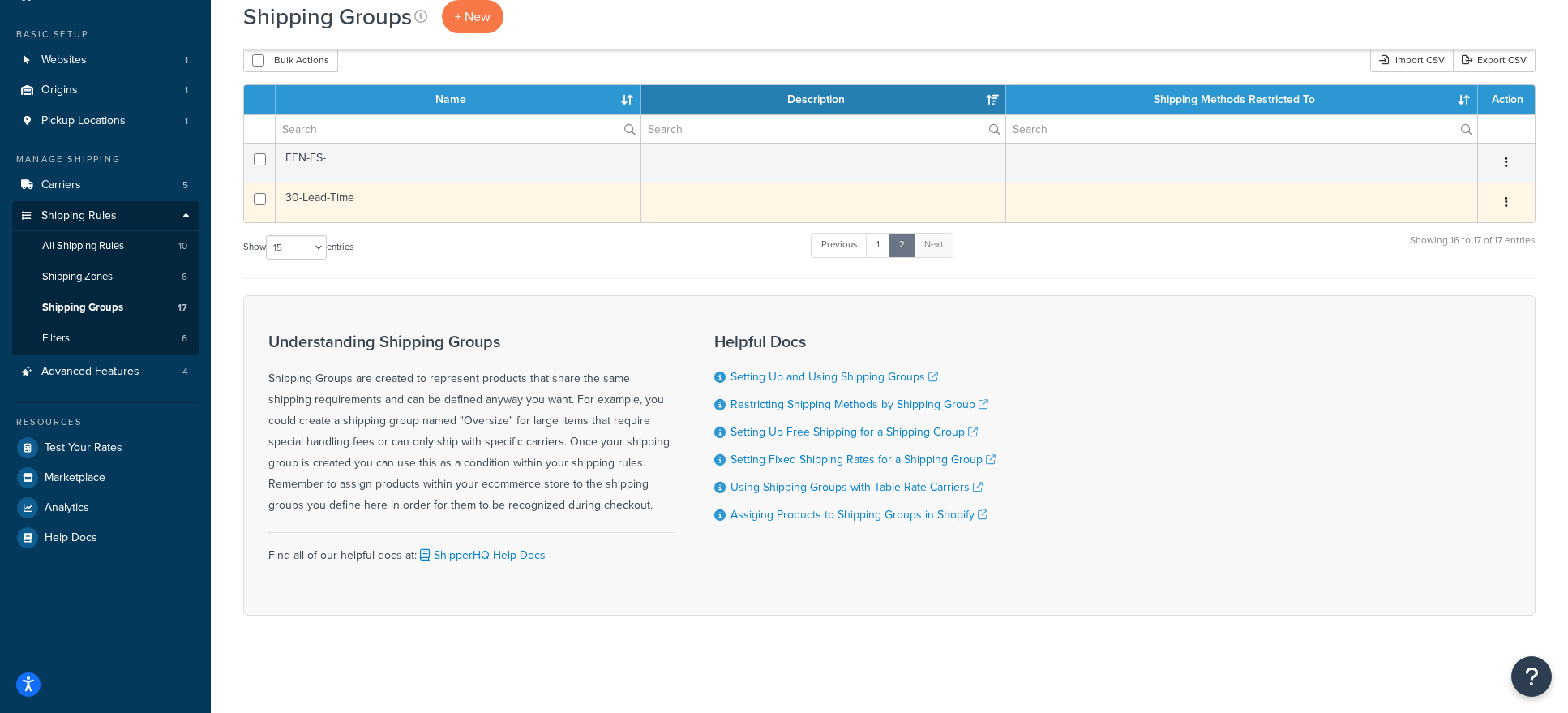
click at [362, 199] on td "30-Lead-Time" at bounding box center [458, 202] width 366 height 40
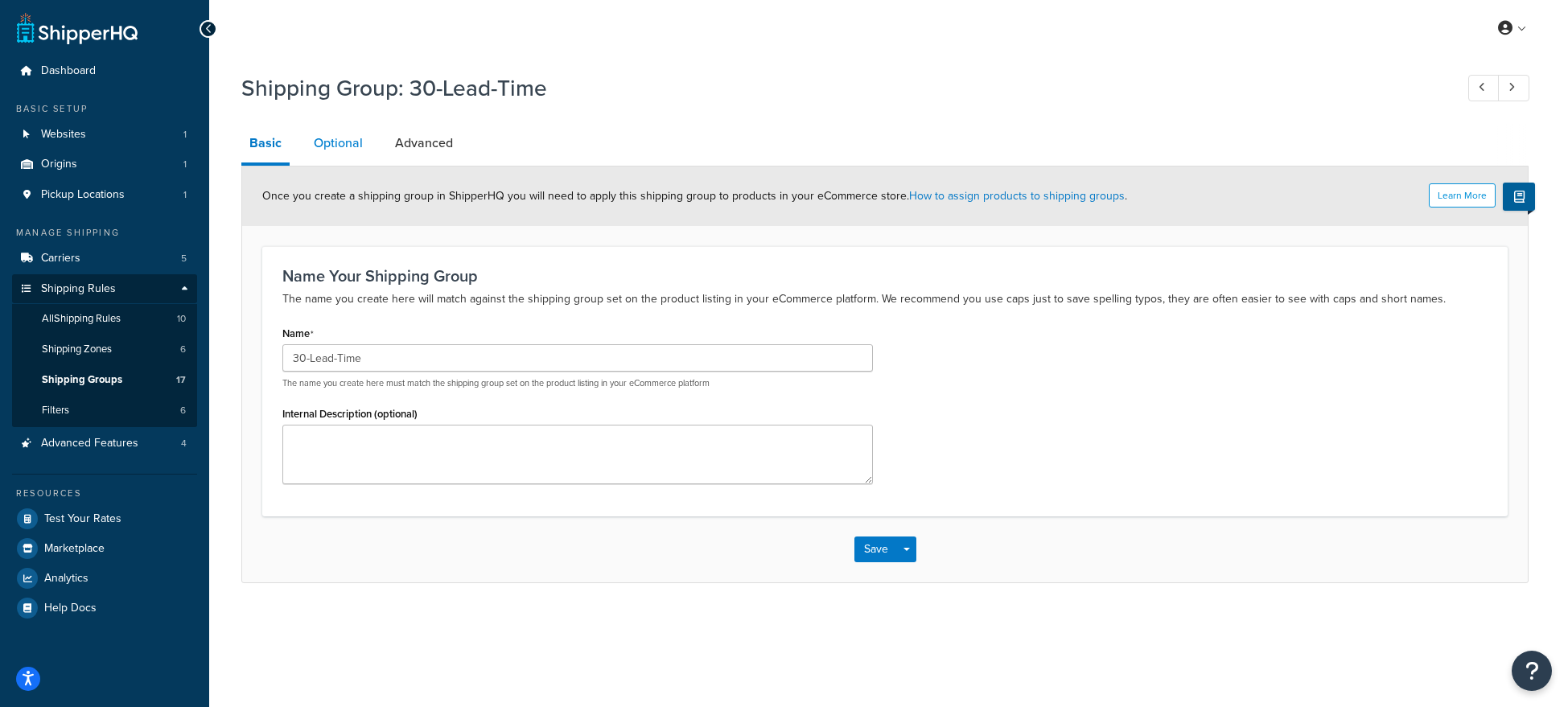
click at [337, 153] on link "Optional" at bounding box center [338, 142] width 65 height 39
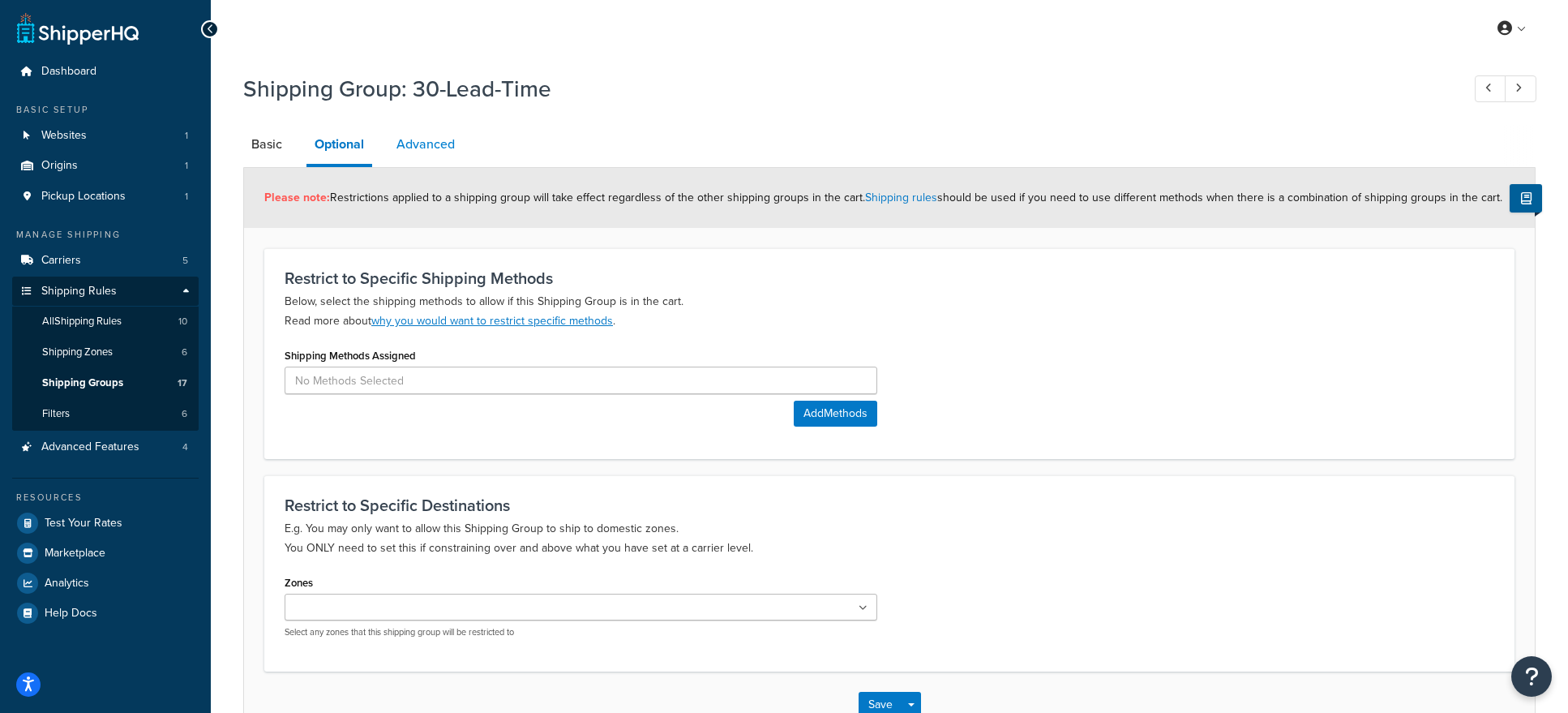
click at [433, 163] on link "Advanced" at bounding box center [425, 144] width 75 height 39
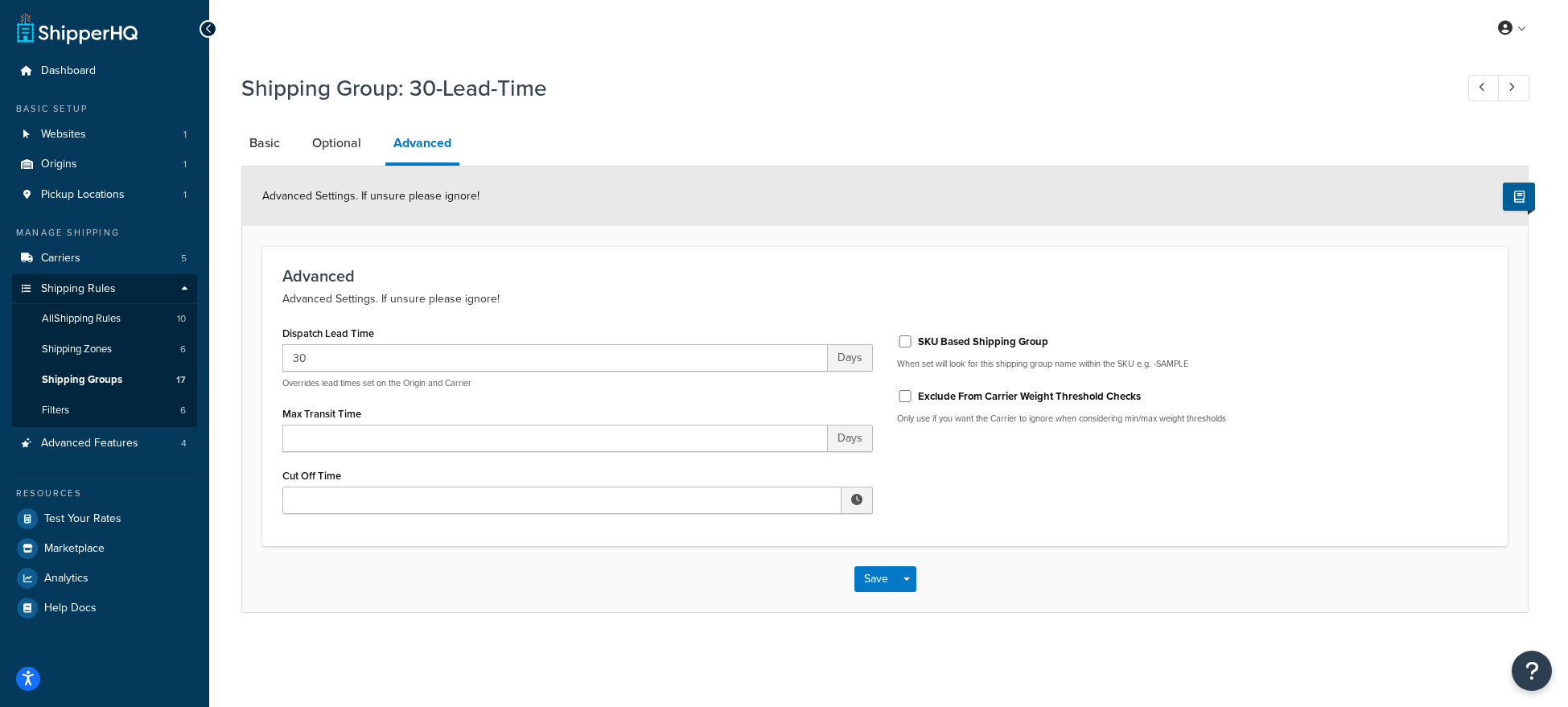
click at [722, 294] on p "Advanced Settings. If unsure please ignore!" at bounding box center [884, 299] width 1205 height 20
click at [870, 583] on button "Save" at bounding box center [875, 579] width 43 height 26
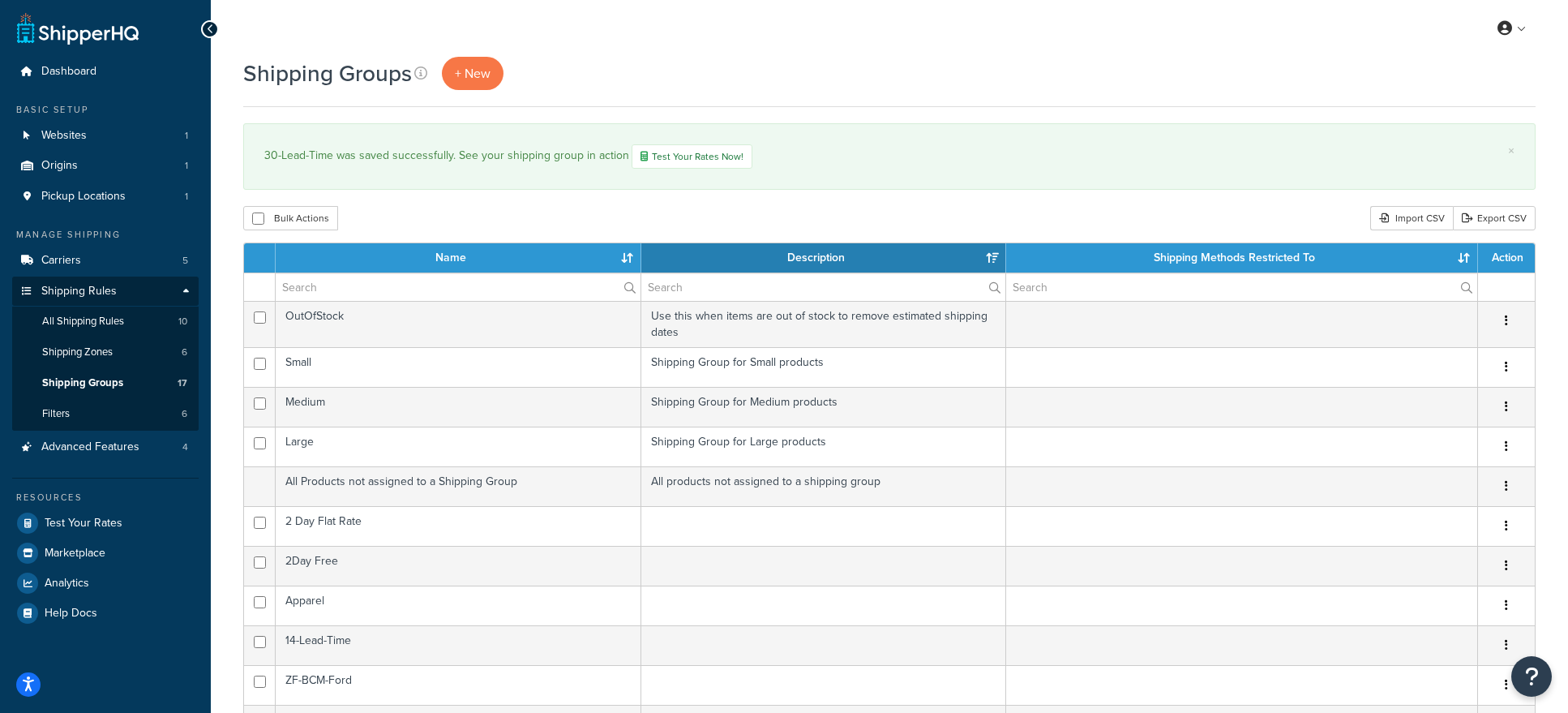
select select "15"
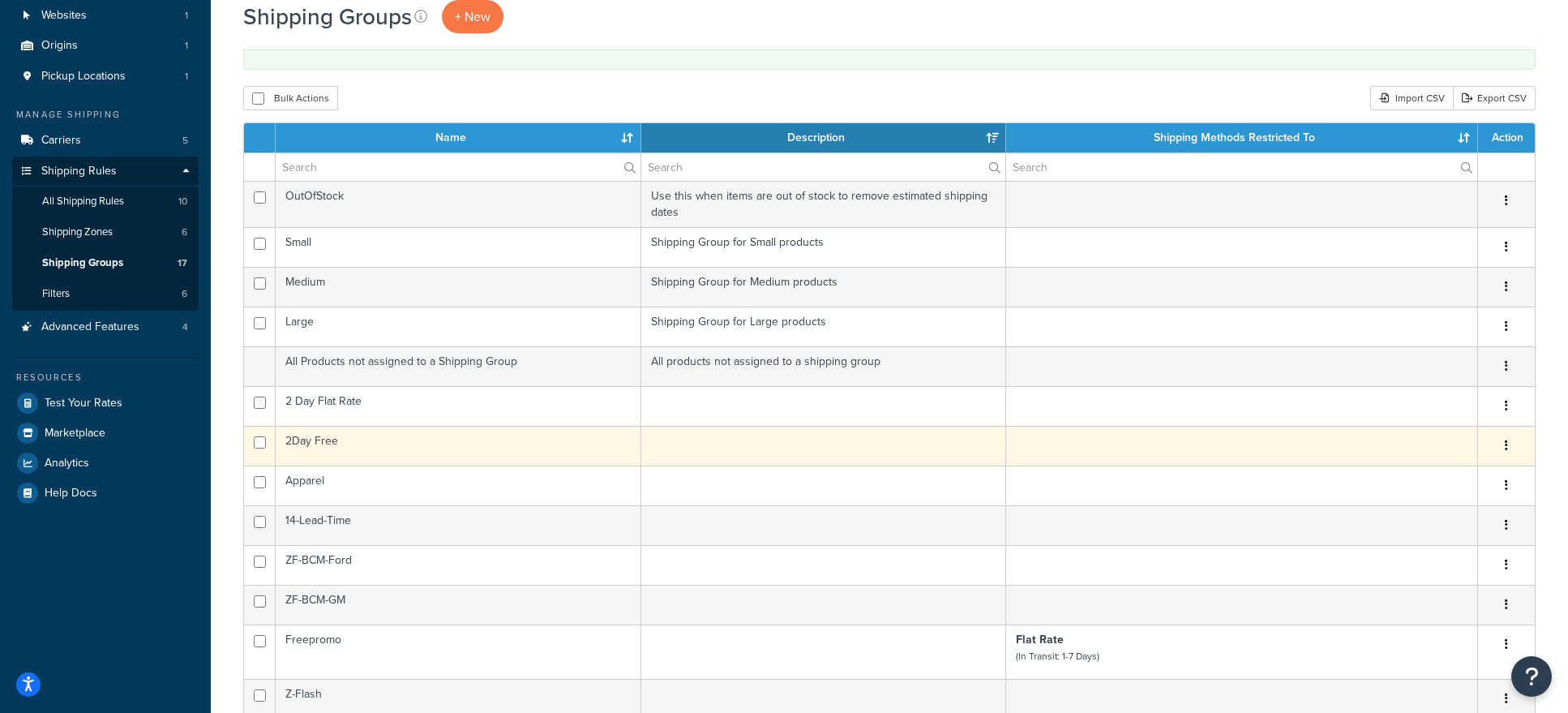
scroll to position [324, 0]
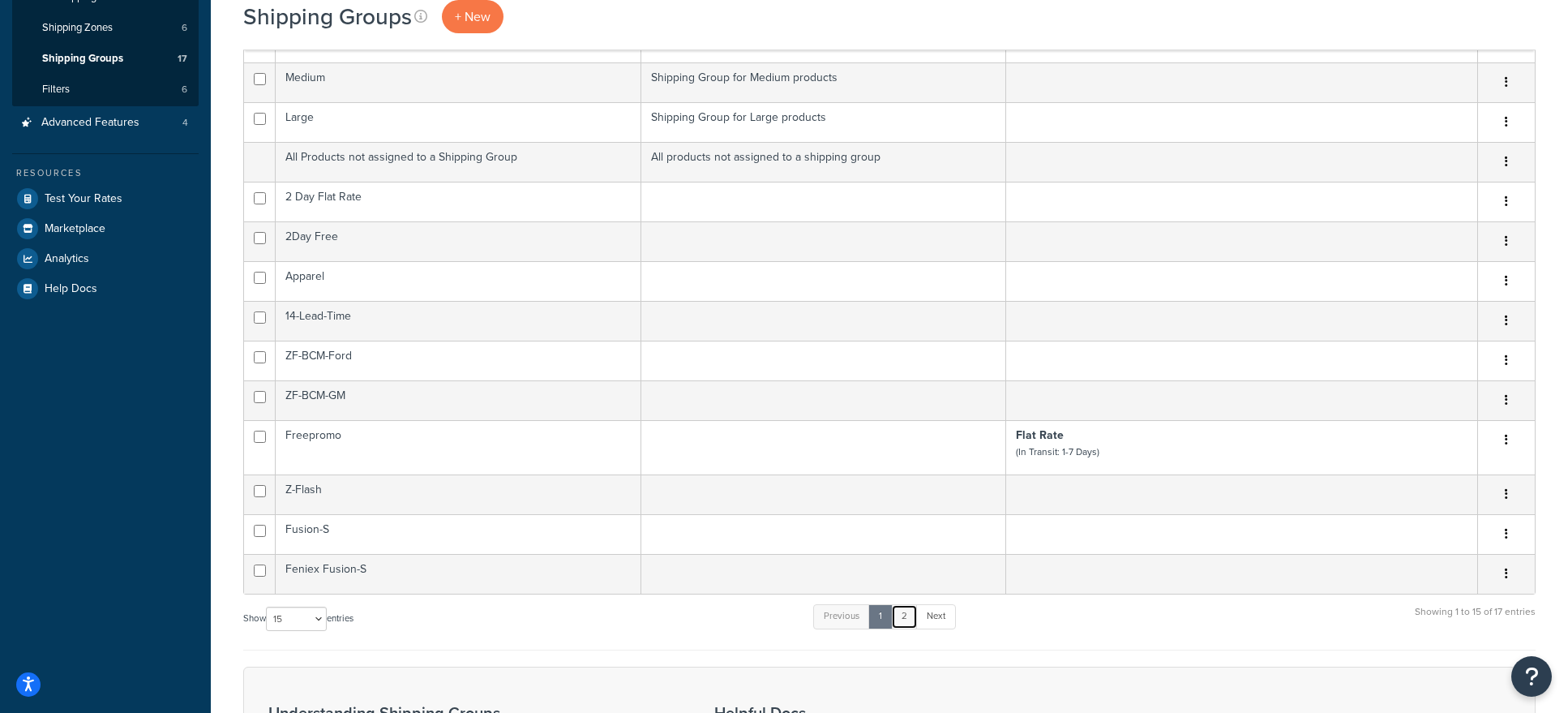
click at [905, 625] on link "2" at bounding box center [905, 616] width 27 height 24
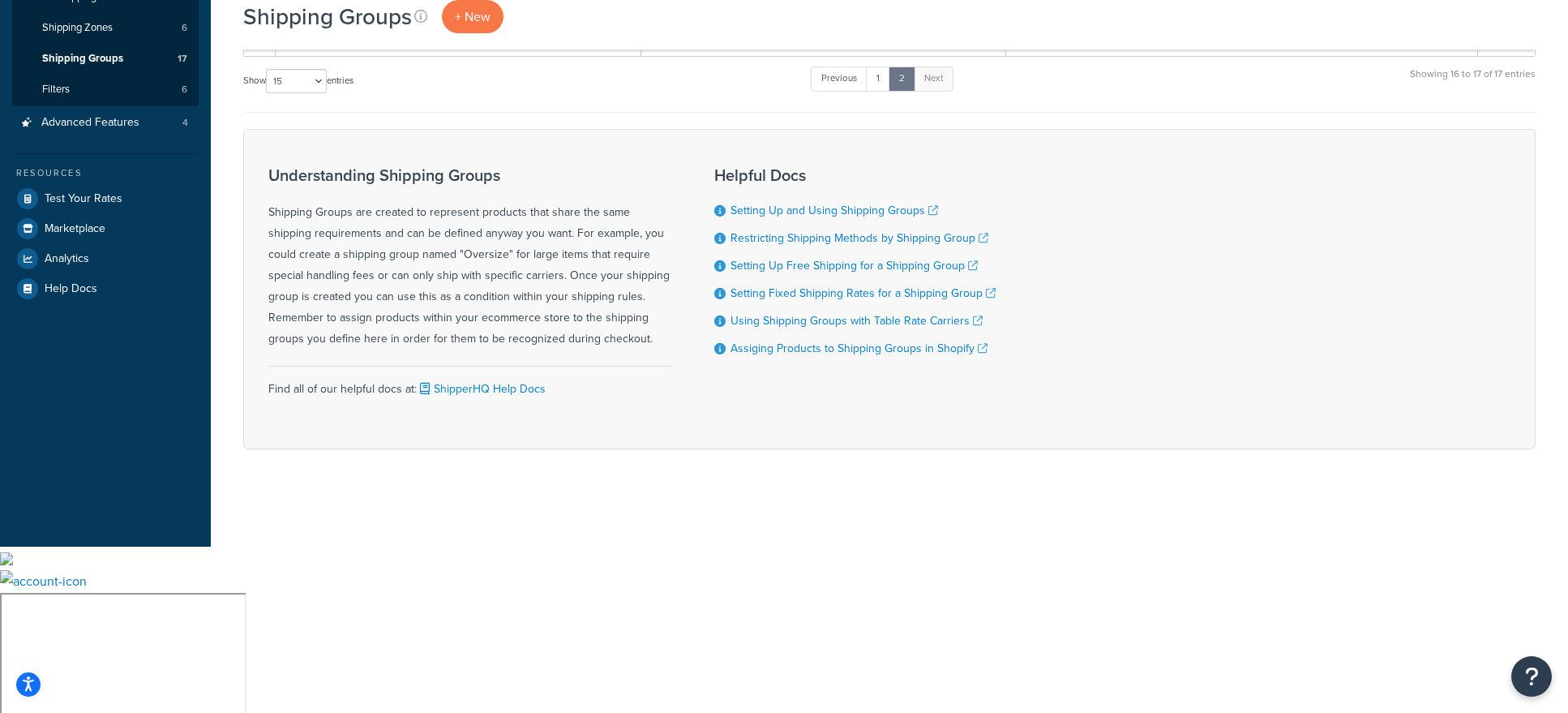
scroll to position [159, 0]
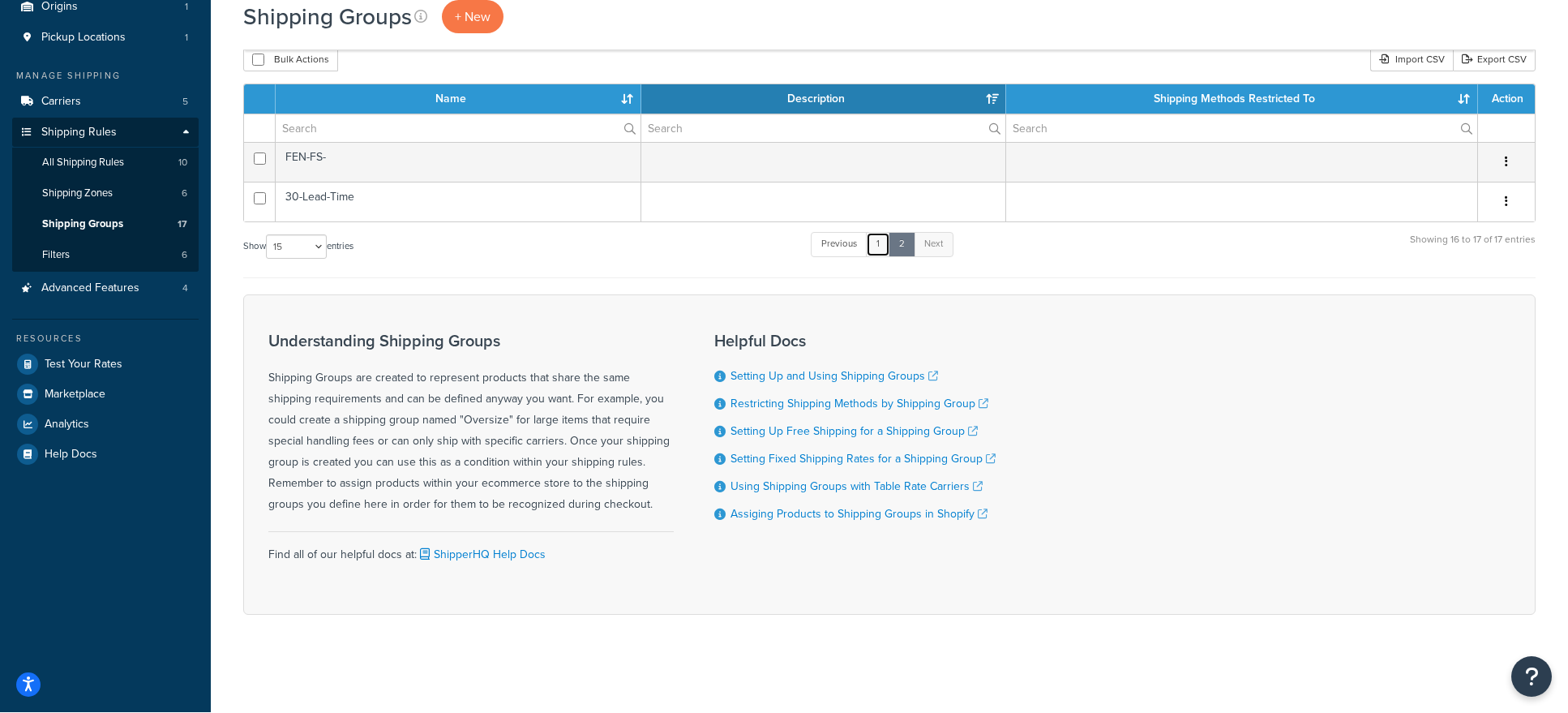
click at [885, 247] on link "1" at bounding box center [878, 244] width 24 height 24
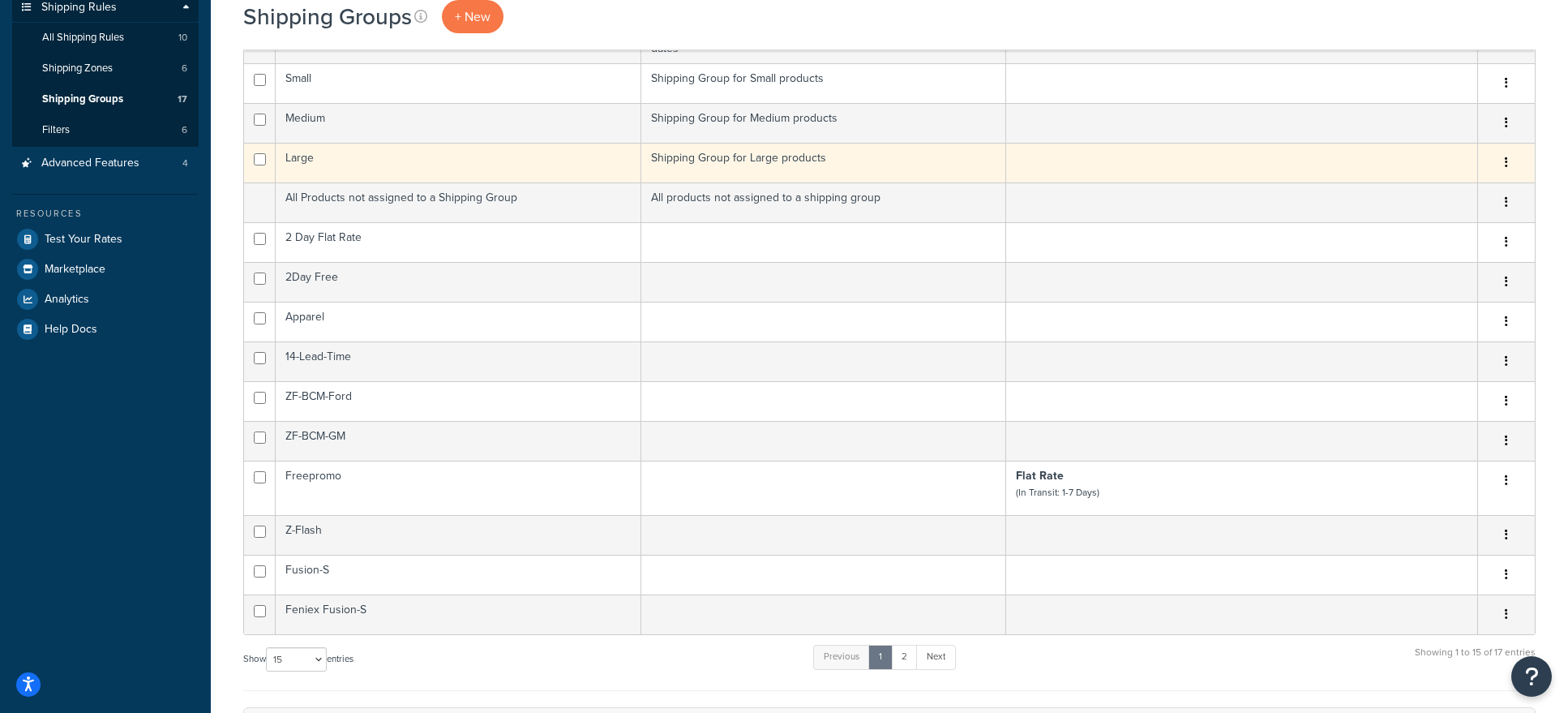
scroll to position [181, 0]
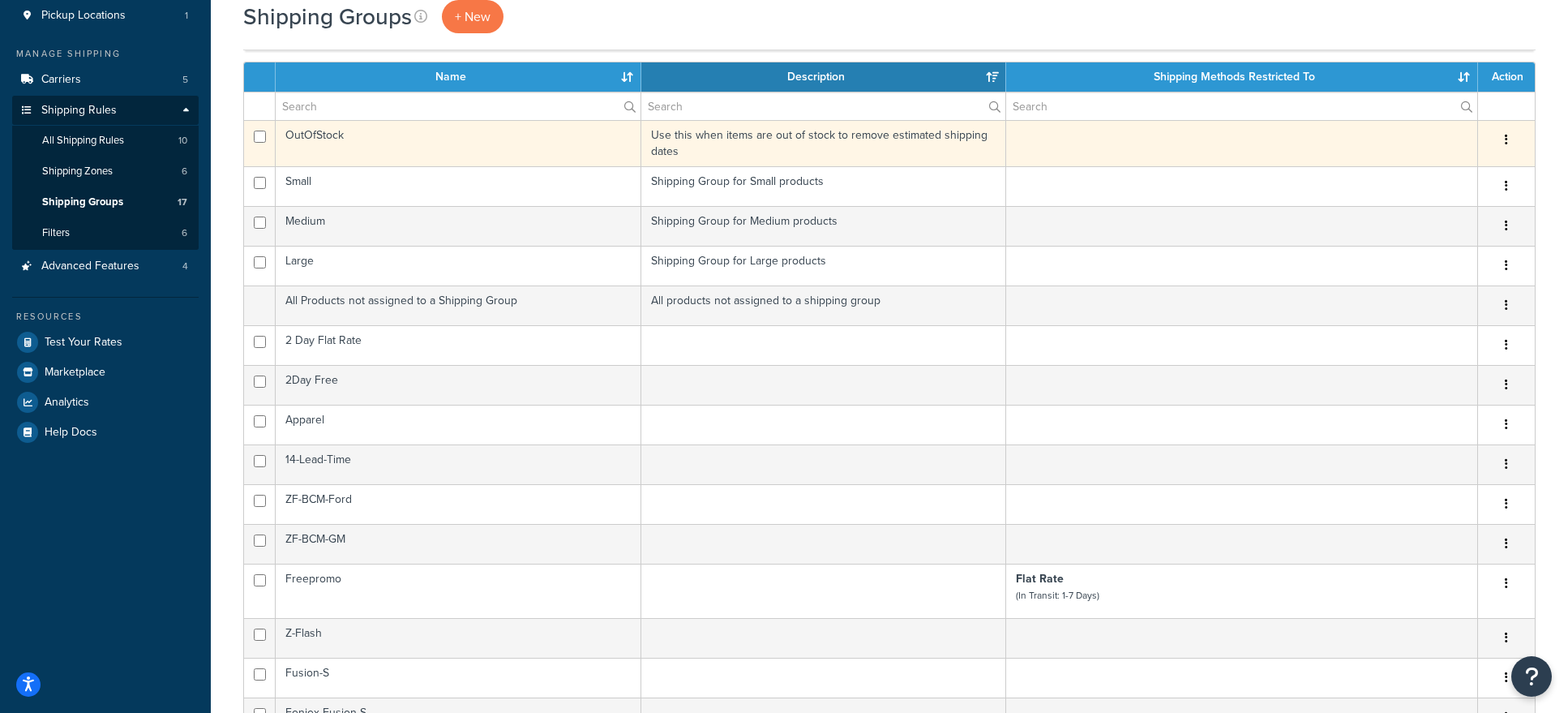
click at [353, 142] on td "OutOfStock" at bounding box center [458, 143] width 366 height 46
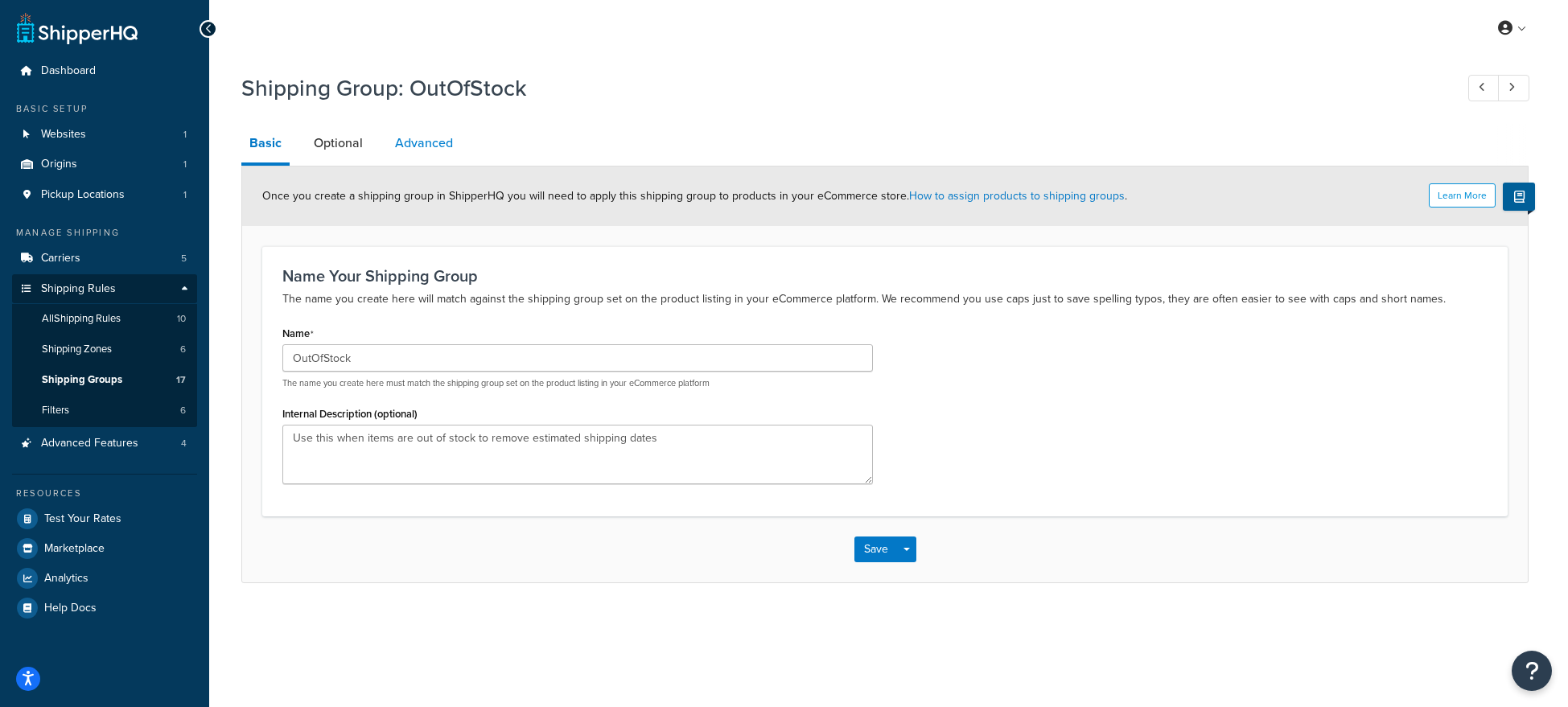
click at [437, 146] on link "Advanced" at bounding box center [424, 142] width 74 height 39
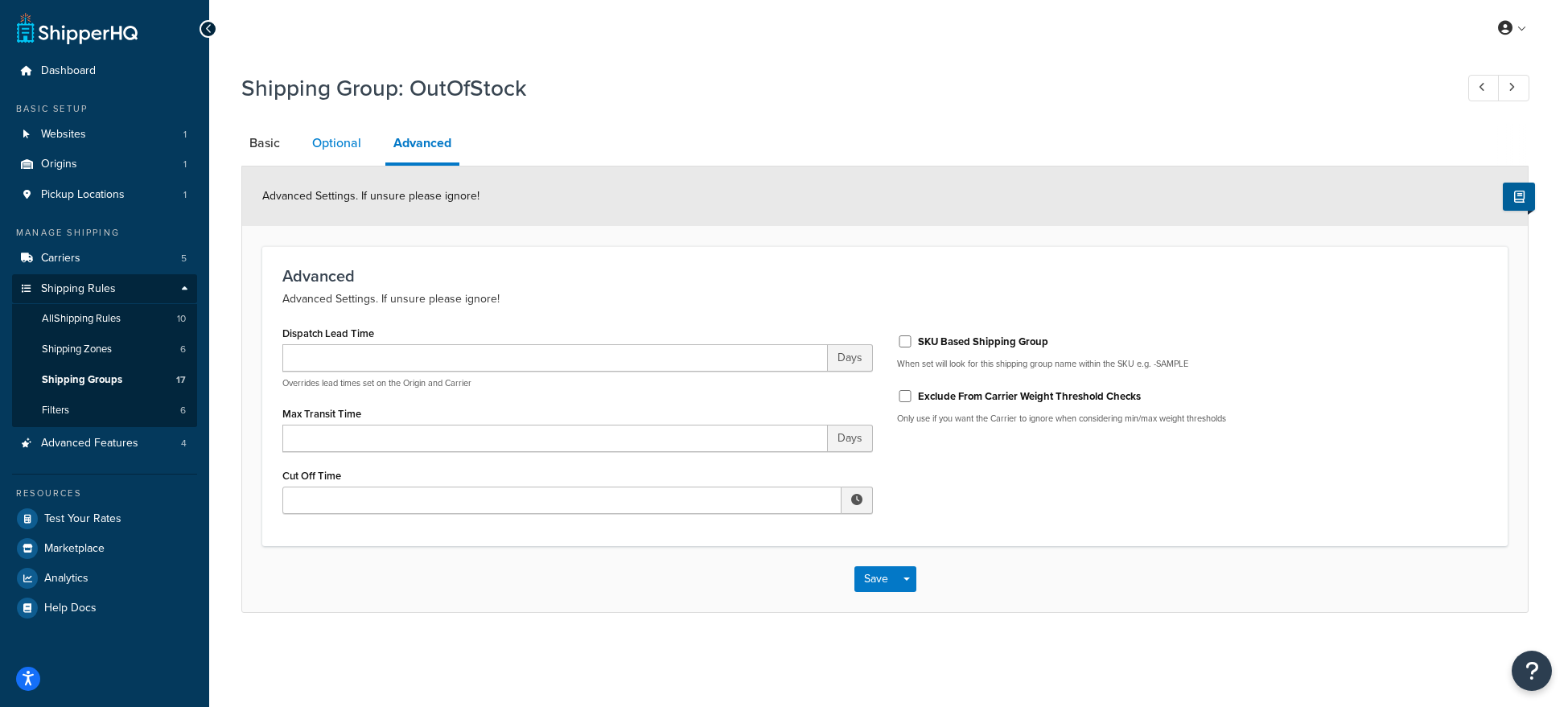
click at [354, 146] on link "Optional" at bounding box center [336, 142] width 65 height 39
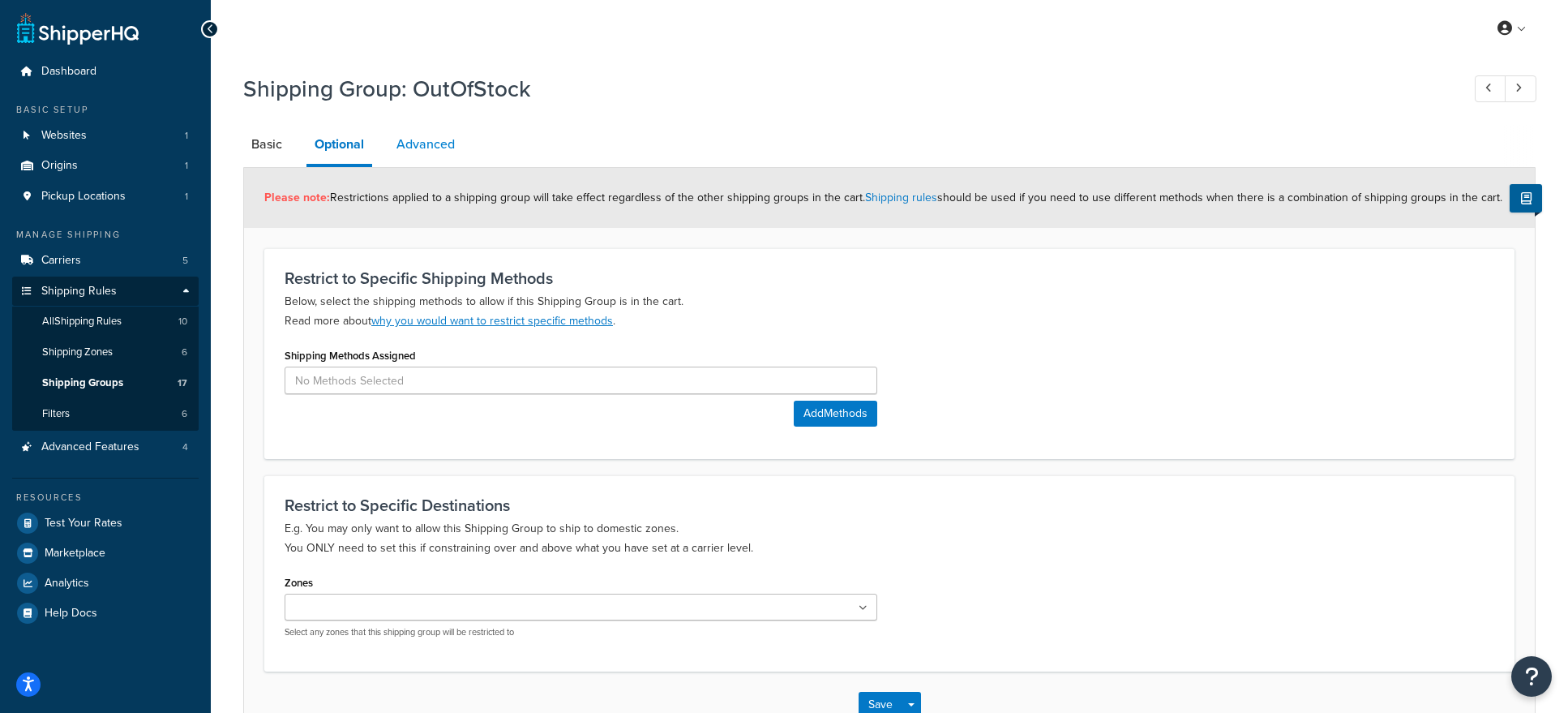
click at [433, 145] on link "Advanced" at bounding box center [425, 144] width 75 height 39
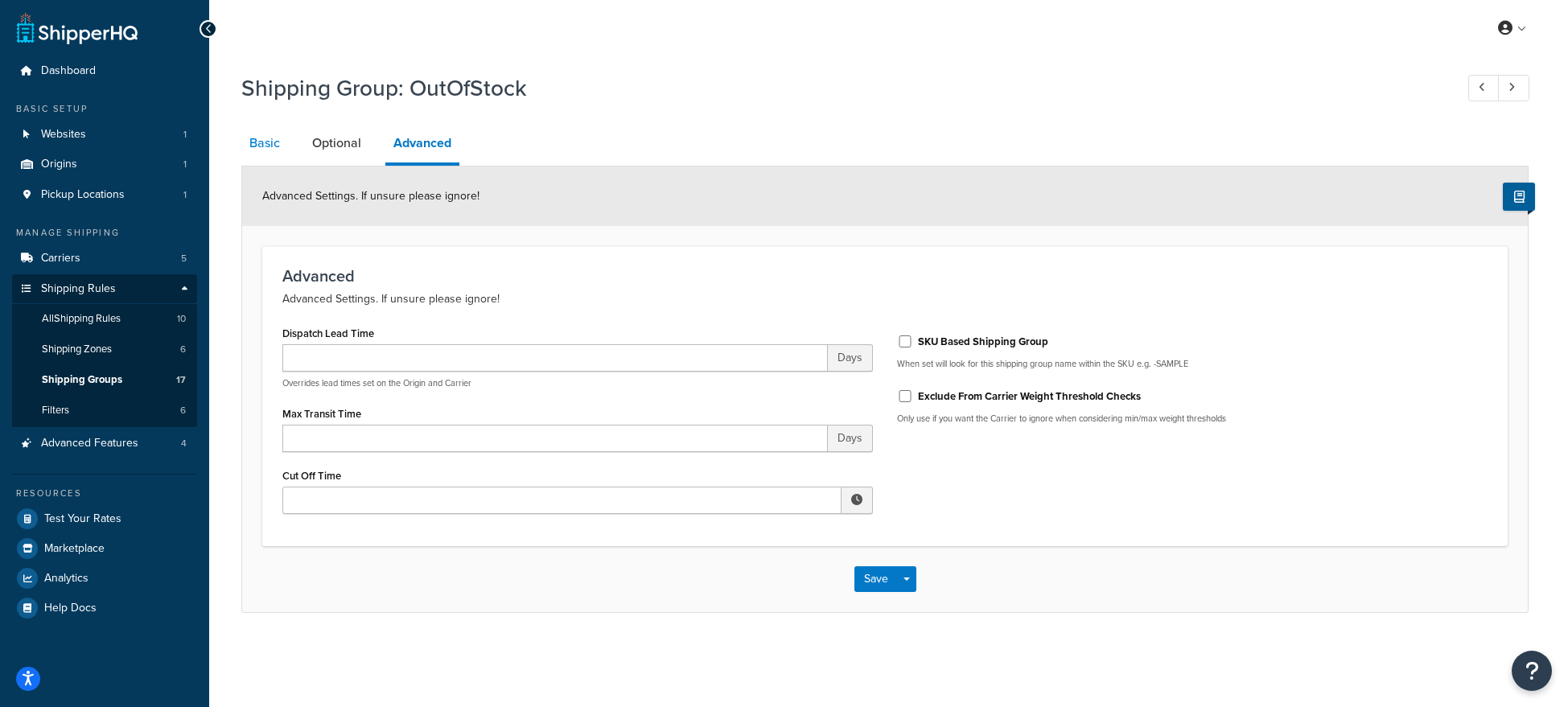
click at [261, 150] on link "Basic" at bounding box center [264, 142] width 47 height 39
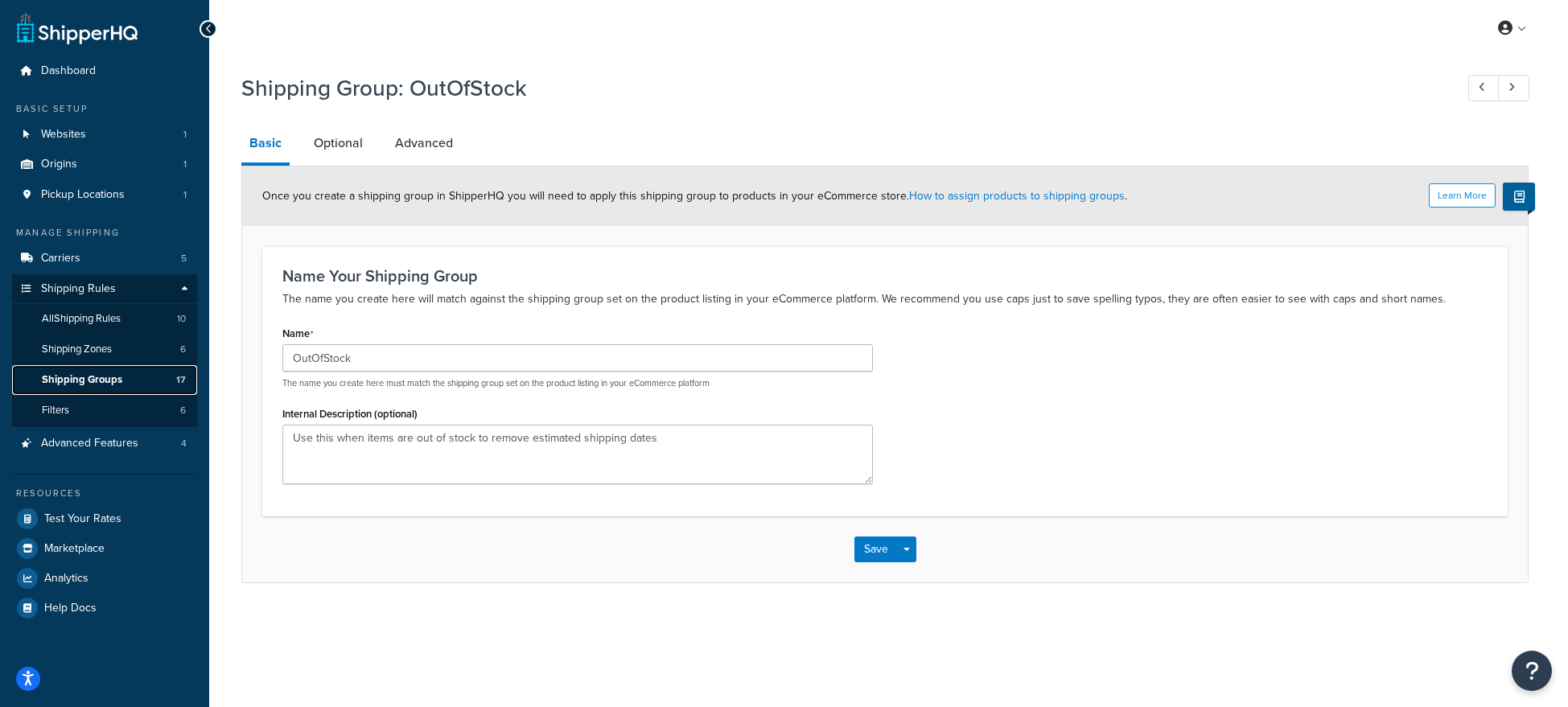
click at [98, 370] on link "Shipping Groups 17" at bounding box center [104, 380] width 185 height 30
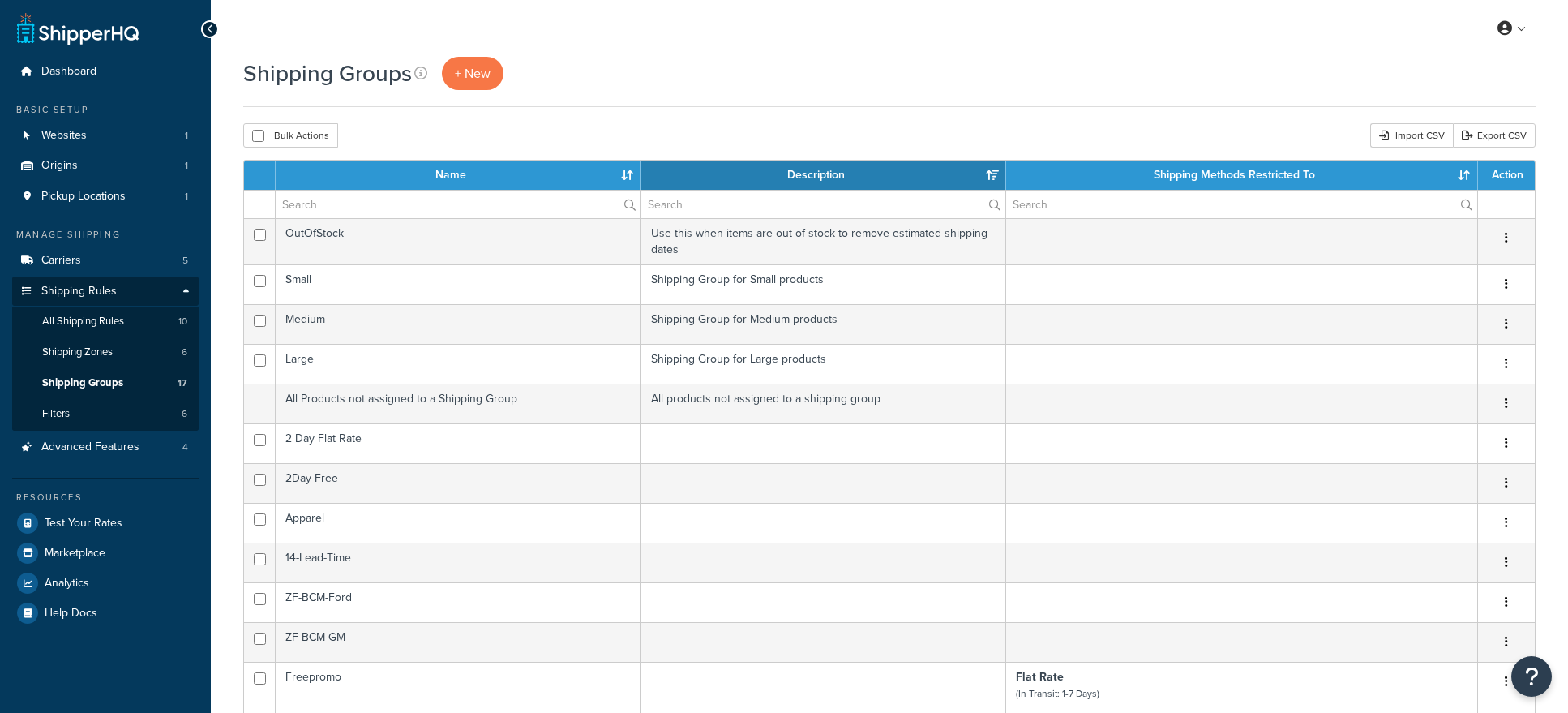
select select "15"
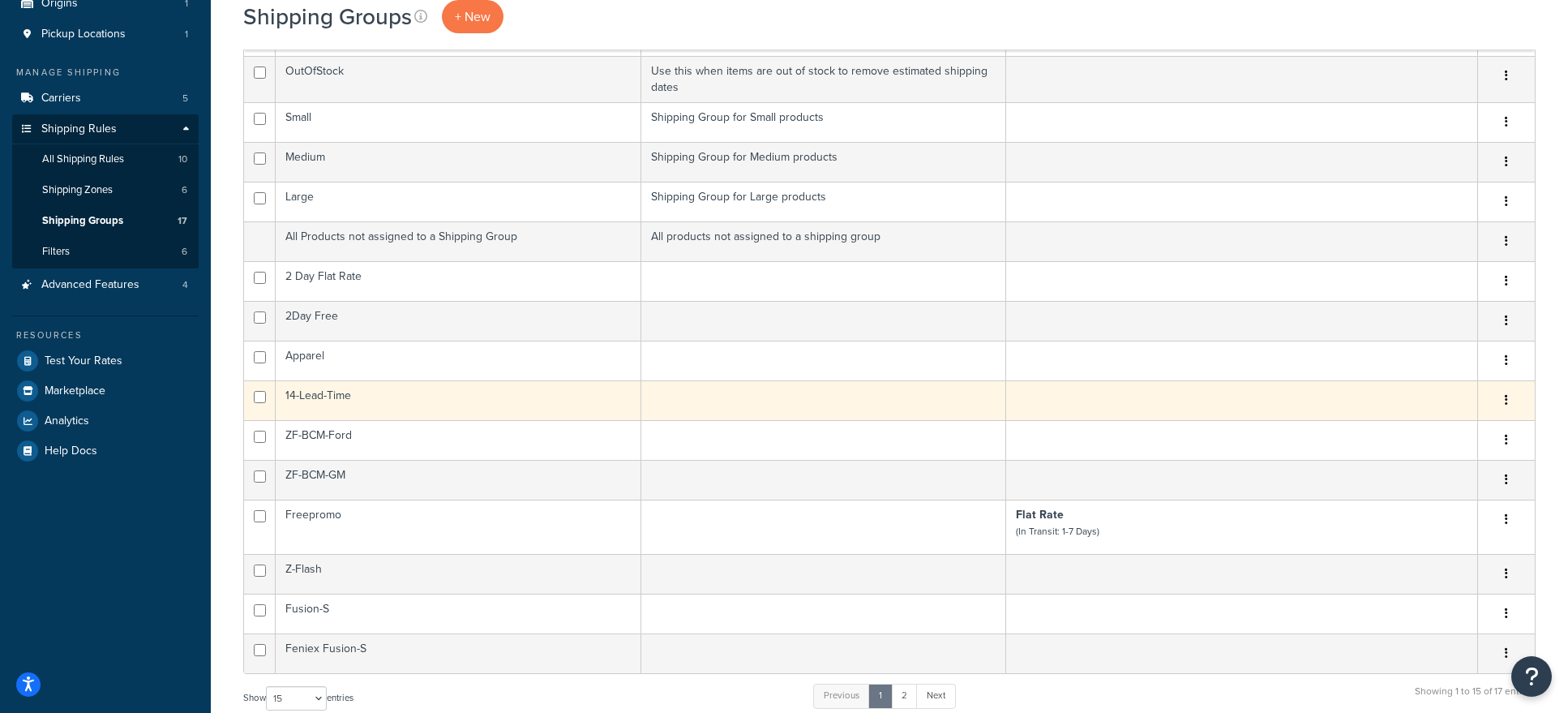
click at [339, 399] on td "14-Lead-Time" at bounding box center [458, 400] width 366 height 40
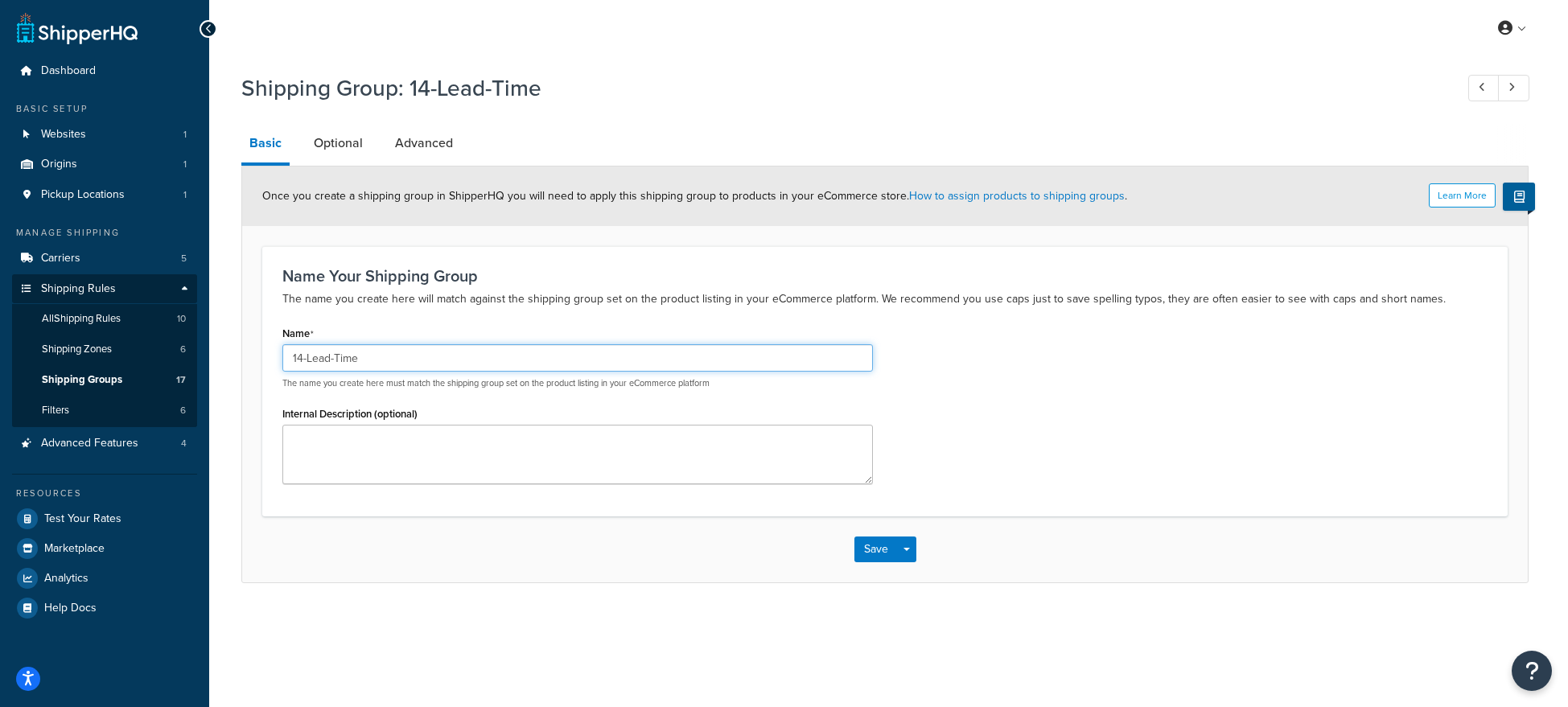
click at [418, 358] on input "14-Lead-Time" at bounding box center [577, 358] width 590 height 28
